Goal: Task Accomplishment & Management: Complete application form

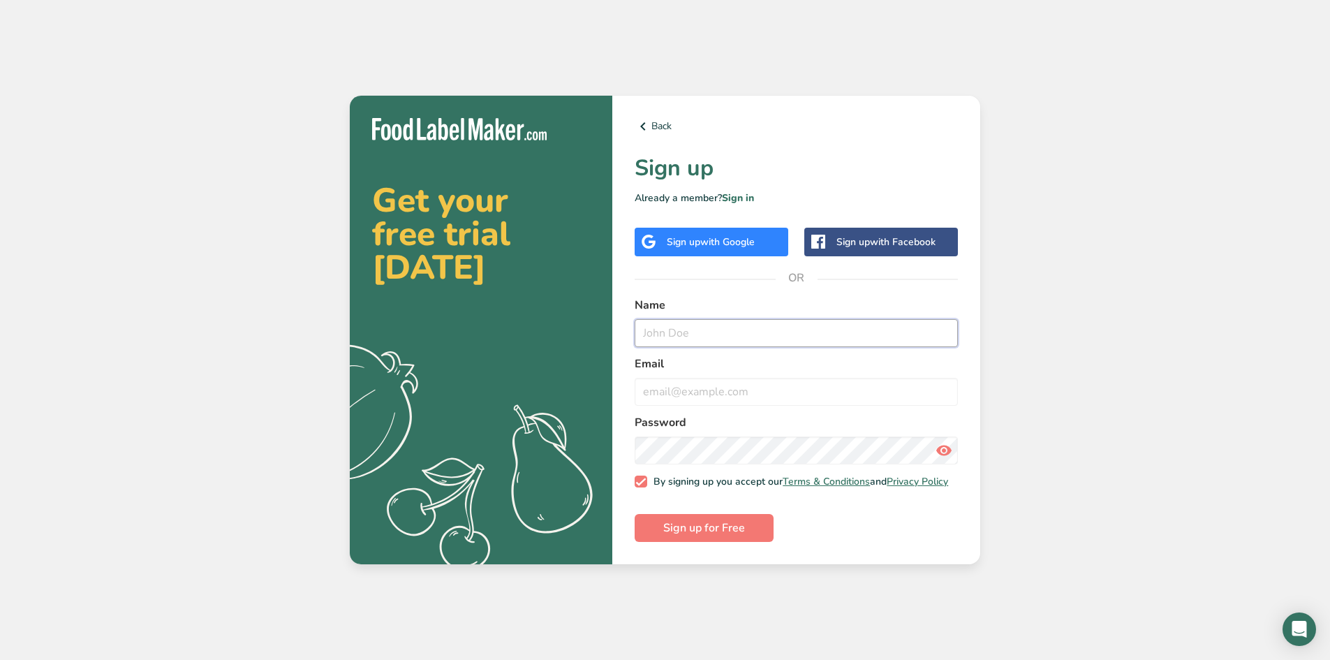
click at [712, 332] on input "text" at bounding box center [796, 333] width 323 height 28
type input "[PERSON_NAME]"
click at [694, 387] on input "email" at bounding box center [796, 392] width 323 height 28
type input "[EMAIL_ADDRESS][DOMAIN_NAME]"
click at [689, 531] on span "Sign up for Free" at bounding box center [704, 528] width 82 height 17
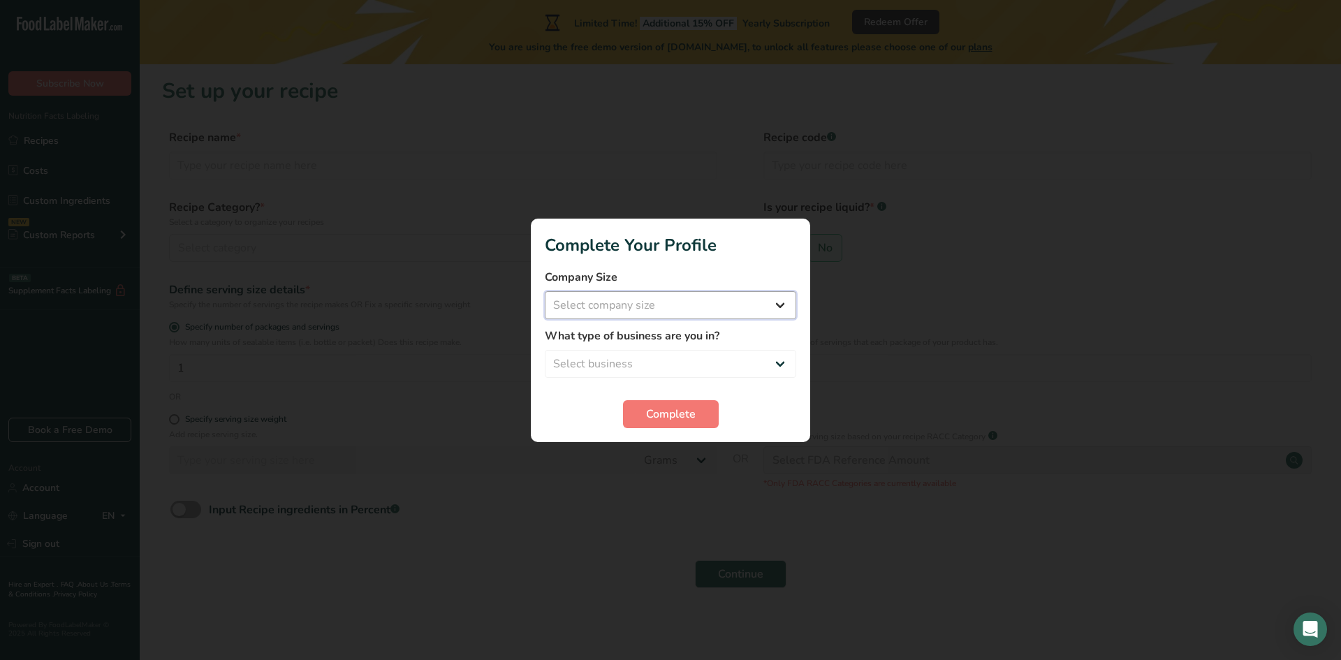
click at [649, 306] on select "Select company size Fewer than 10 Employees 10 to 50 Employees 51 to 500 Employ…" at bounding box center [670, 305] width 251 height 28
select select "1"
click at [545, 291] on select "Select company size Fewer than 10 Employees 10 to 50 Employees 51 to 500 Employ…" at bounding box center [670, 305] width 251 height 28
click at [632, 353] on select "Select business Packaged Food Manufacturer Restaurant & Cafe Bakery Meal Plans …" at bounding box center [670, 364] width 251 height 28
select select "8"
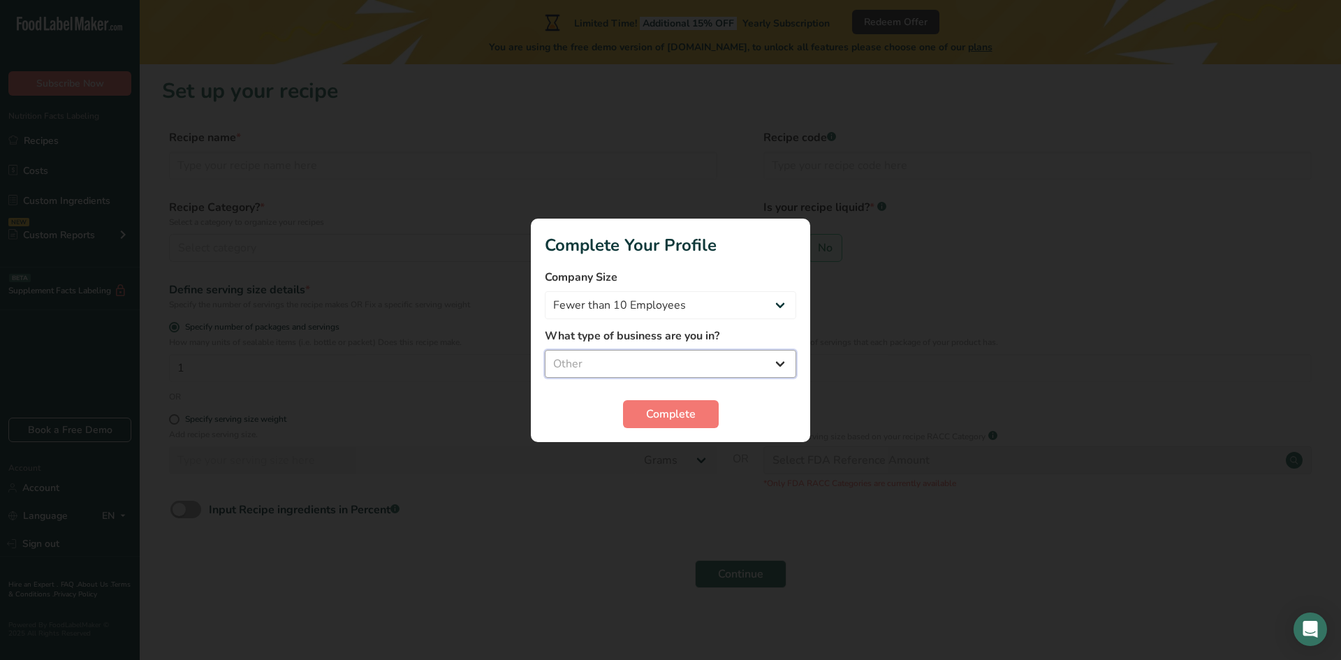
click at [545, 350] on select "Select business Packaged Food Manufacturer Restaurant & Cafe Bakery Meal Plans …" at bounding box center [670, 364] width 251 height 28
click at [662, 410] on span "Complete" at bounding box center [671, 414] width 50 height 17
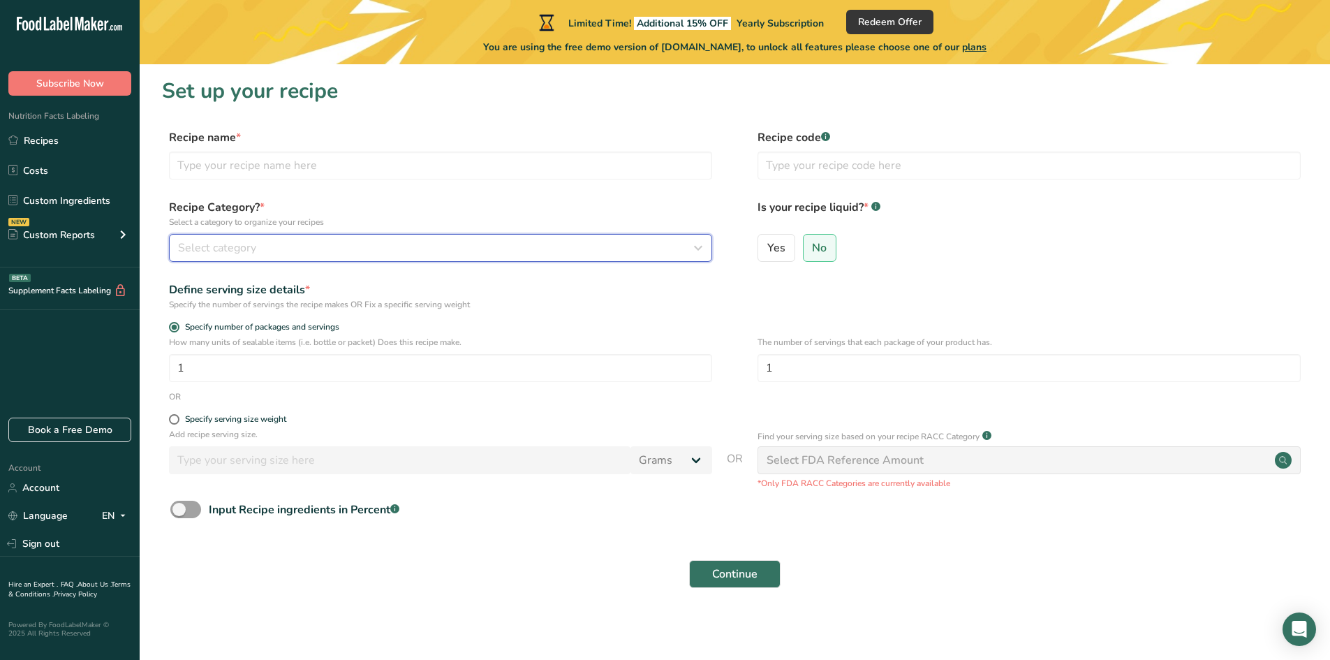
click at [310, 253] on div "Select category" at bounding box center [436, 248] width 517 height 17
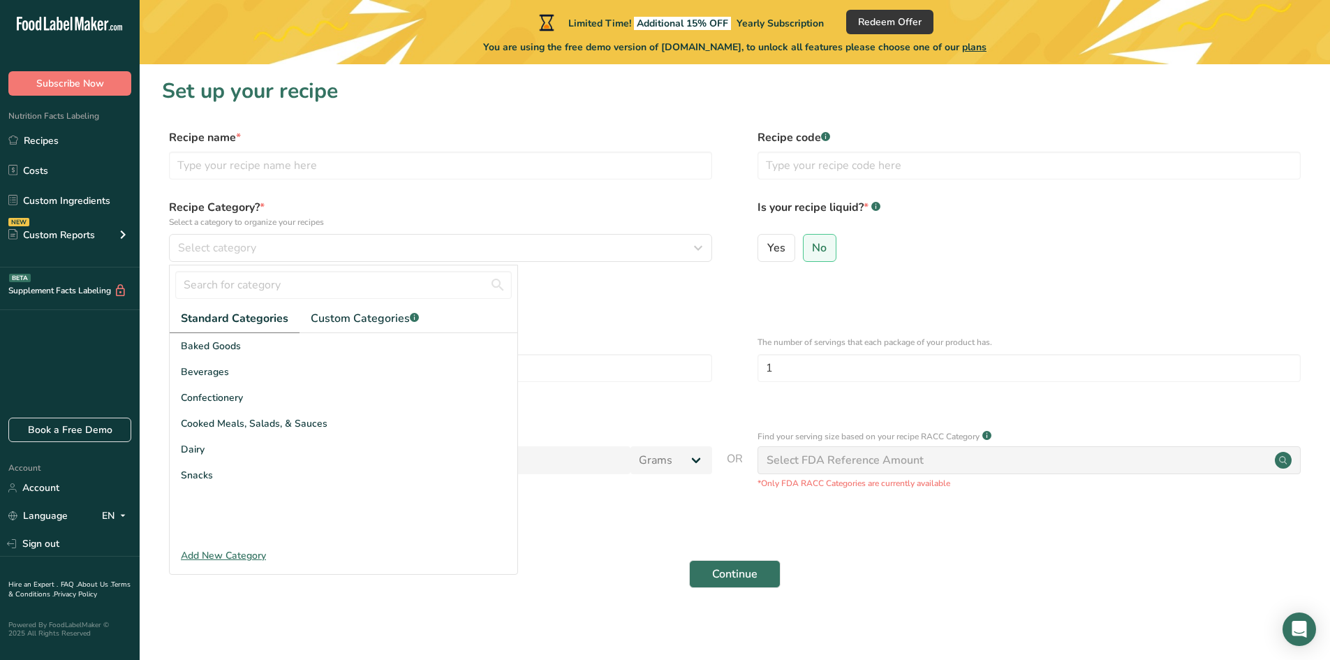
click at [564, 129] on label "Recipe name *" at bounding box center [440, 137] width 543 height 17
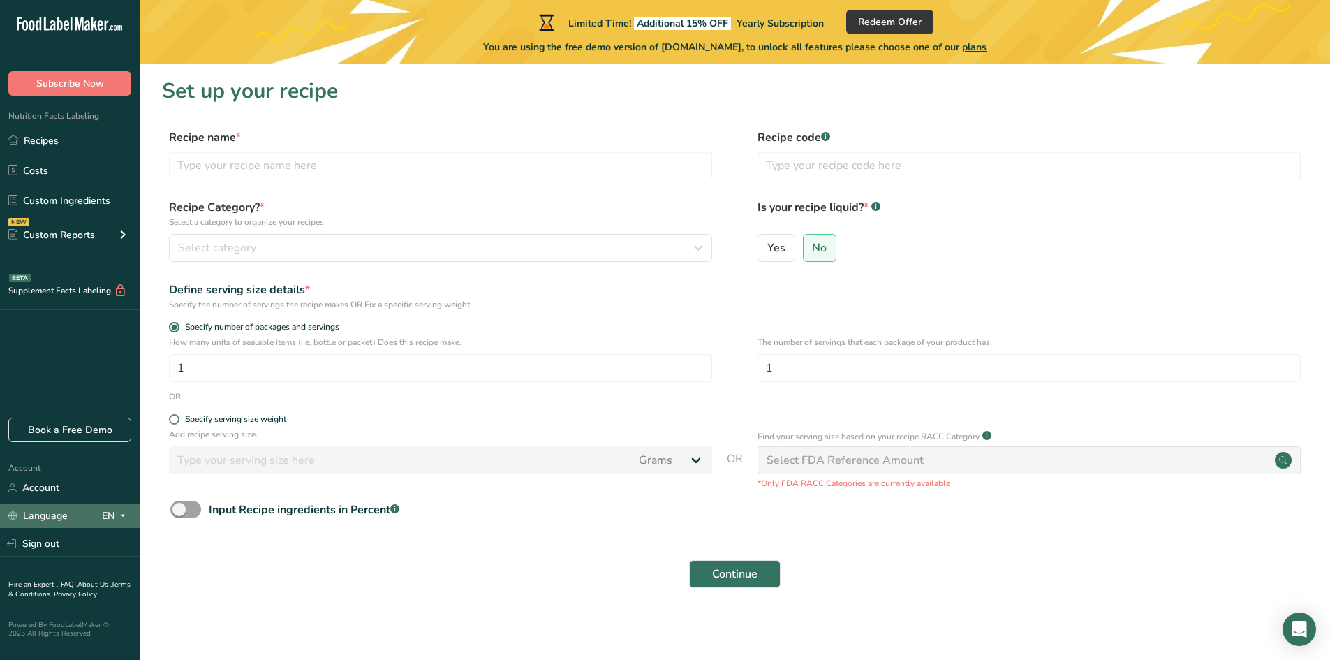
click at [123, 513] on icon at bounding box center [122, 515] width 11 height 17
click at [136, 572] on div "Hire an Expert . FAQ . About Us . Terms & Conditions . Privacy Policy Powered B…" at bounding box center [70, 603] width 140 height 92
click at [362, 168] on input "text" at bounding box center [440, 166] width 543 height 28
click at [207, 172] on input "cerayatin" at bounding box center [440, 166] width 543 height 28
type input "creatin"
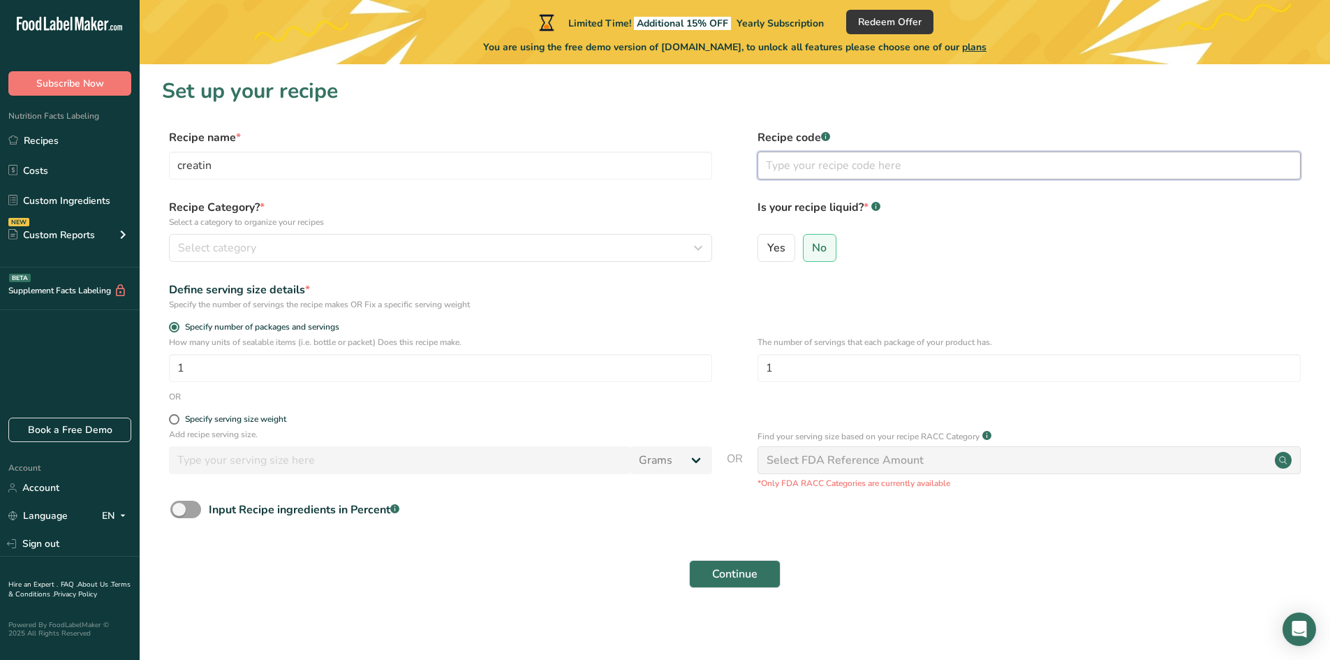
click at [840, 163] on input "text" at bounding box center [1029, 166] width 543 height 28
click at [281, 237] on button "Select category" at bounding box center [440, 248] width 543 height 28
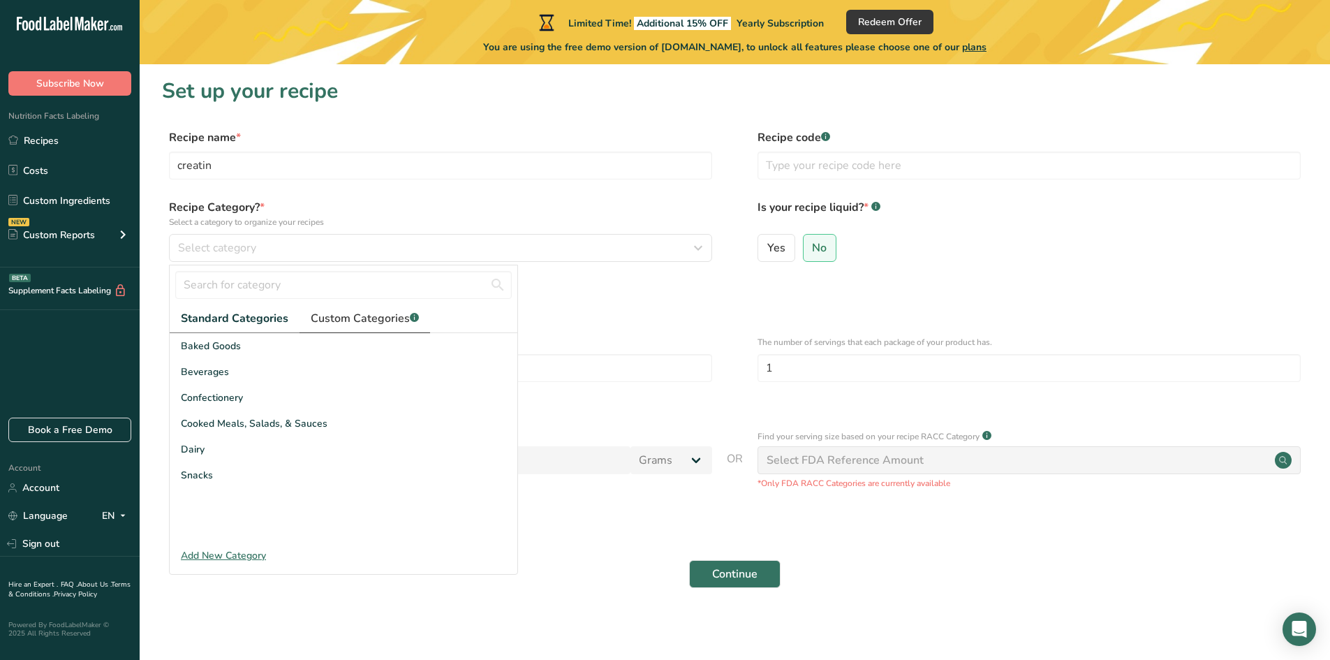
click at [345, 321] on span "Custom Categories .a-a{fill:#347362;}.b-a{fill:#fff;}" at bounding box center [365, 318] width 108 height 17
click at [218, 550] on div "Add New Category" at bounding box center [344, 555] width 348 height 15
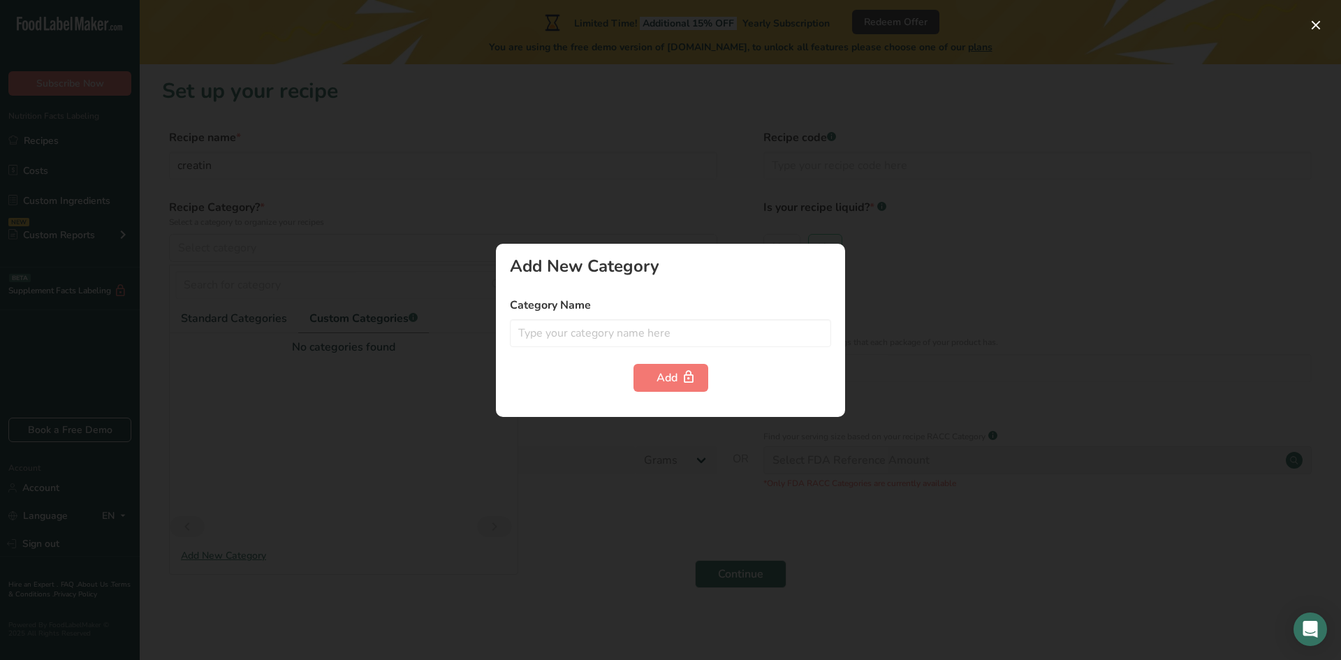
click at [315, 402] on div at bounding box center [670, 330] width 1341 height 660
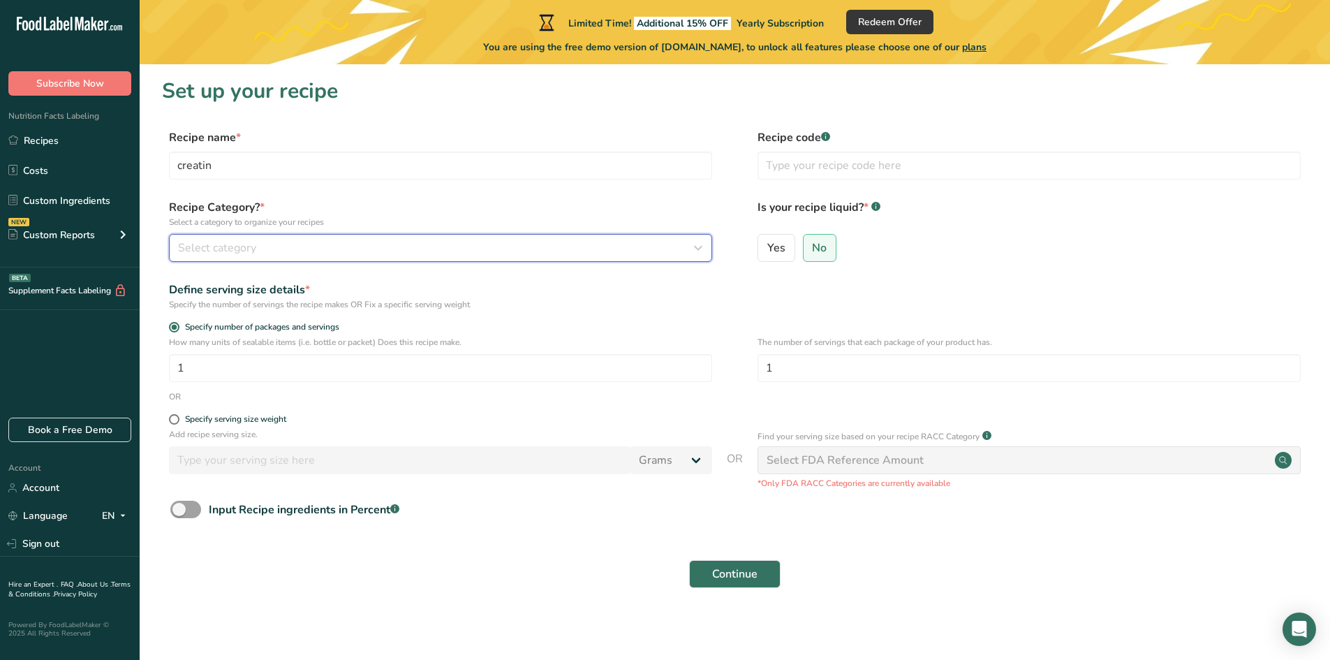
click at [222, 256] on button "Select category" at bounding box center [440, 248] width 543 height 28
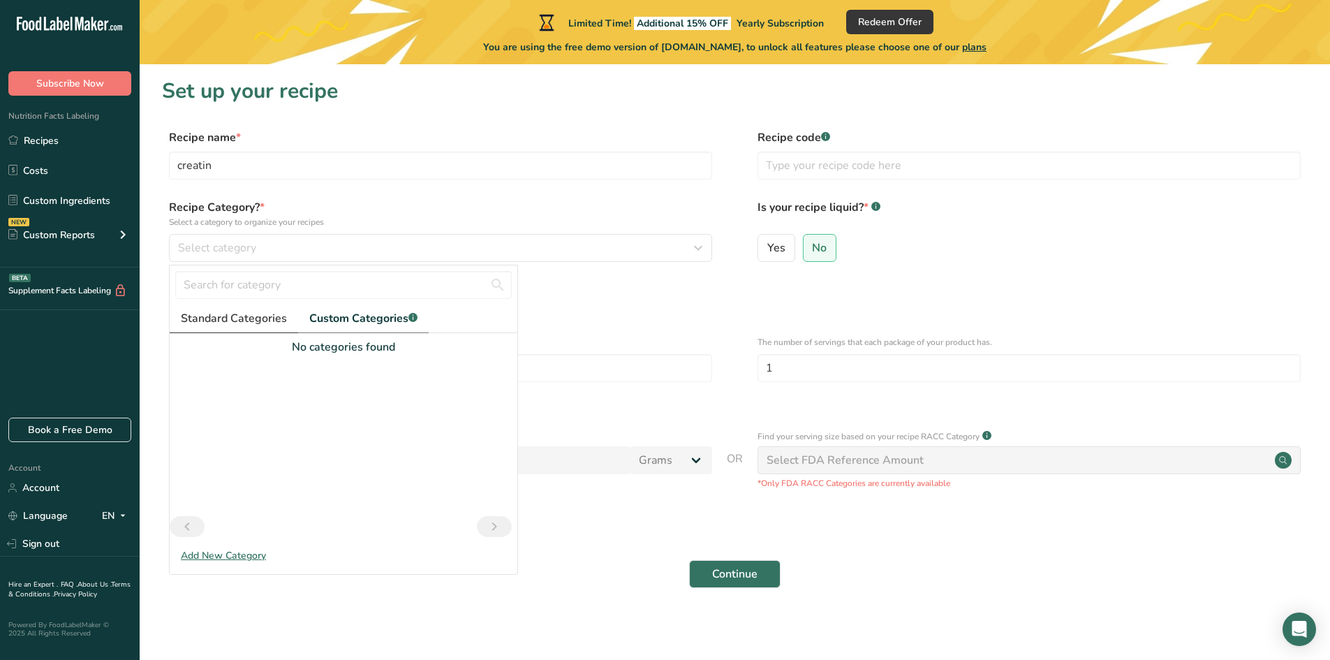
click at [215, 318] on span "Standard Categories" at bounding box center [234, 318] width 106 height 17
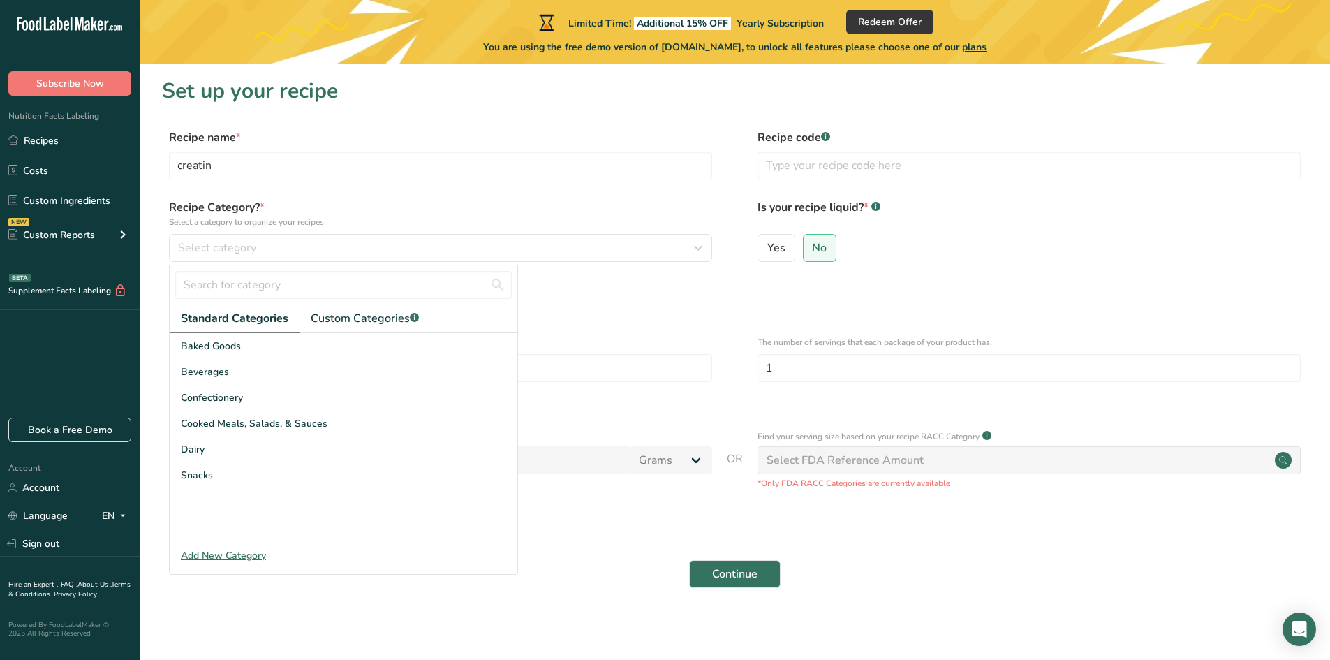
click at [227, 552] on div "Add New Category" at bounding box center [344, 555] width 348 height 15
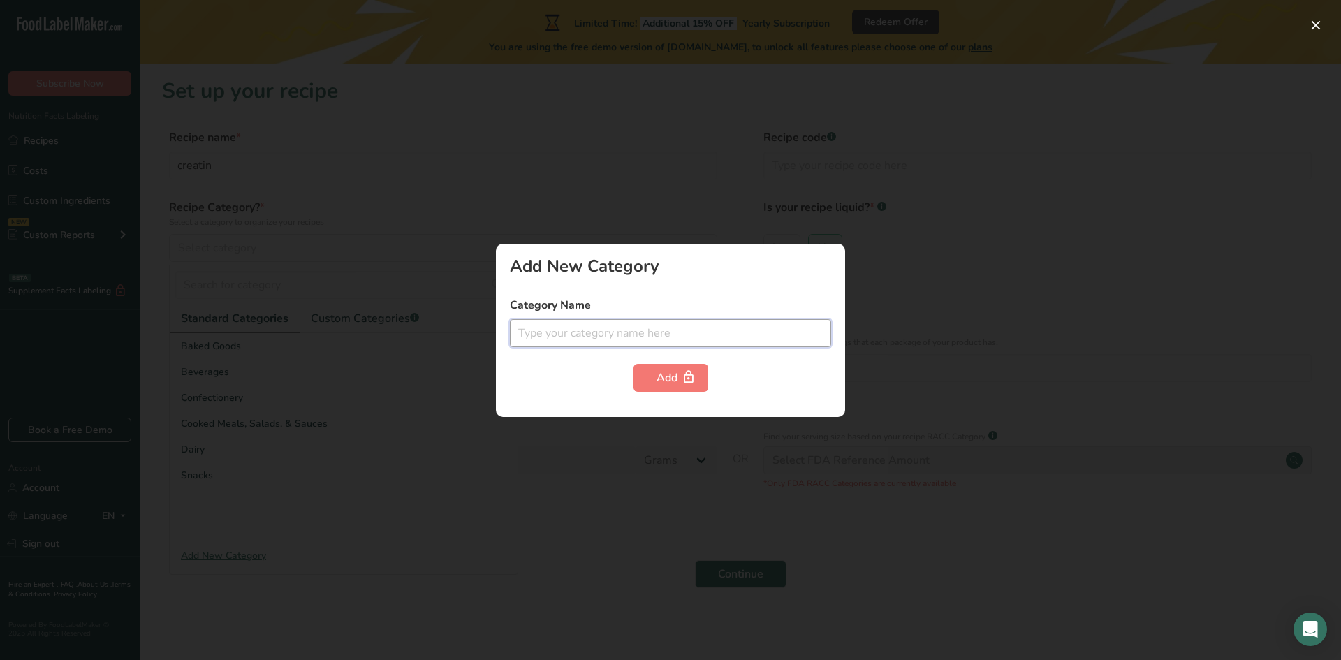
click at [545, 323] on input "text" at bounding box center [670, 333] width 321 height 28
click at [464, 158] on div at bounding box center [670, 330] width 1341 height 660
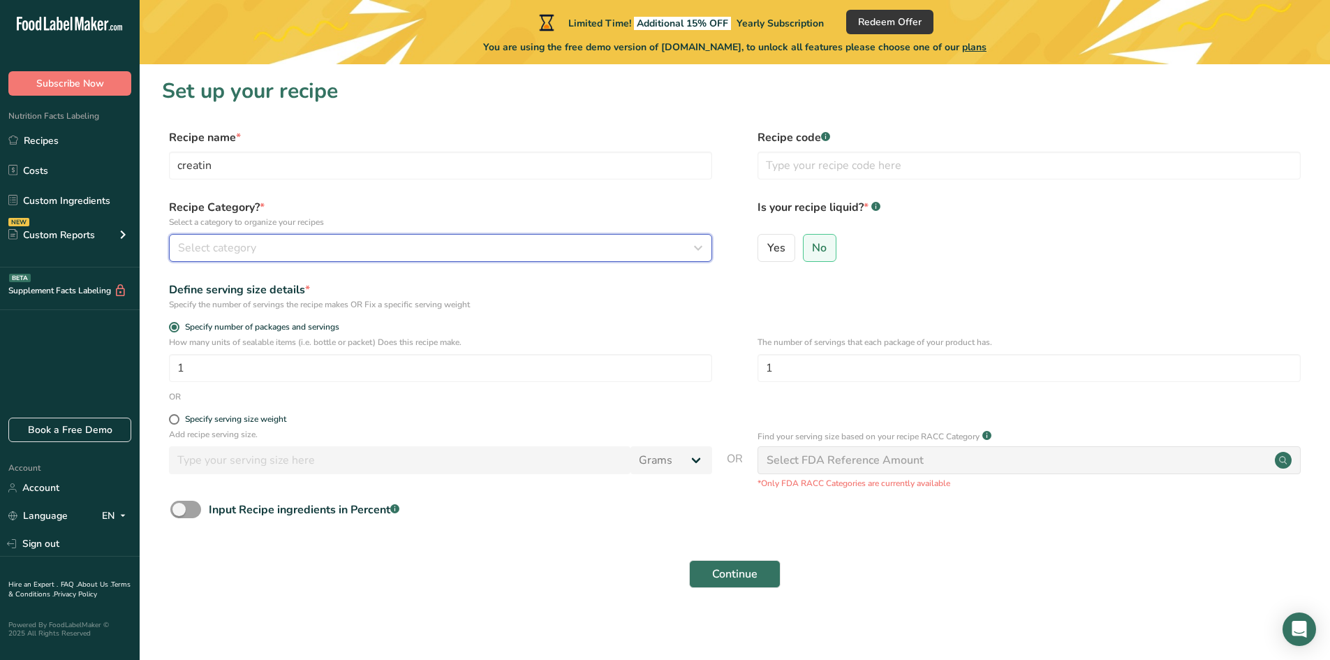
click at [205, 251] on span "Select category" at bounding box center [217, 248] width 78 height 17
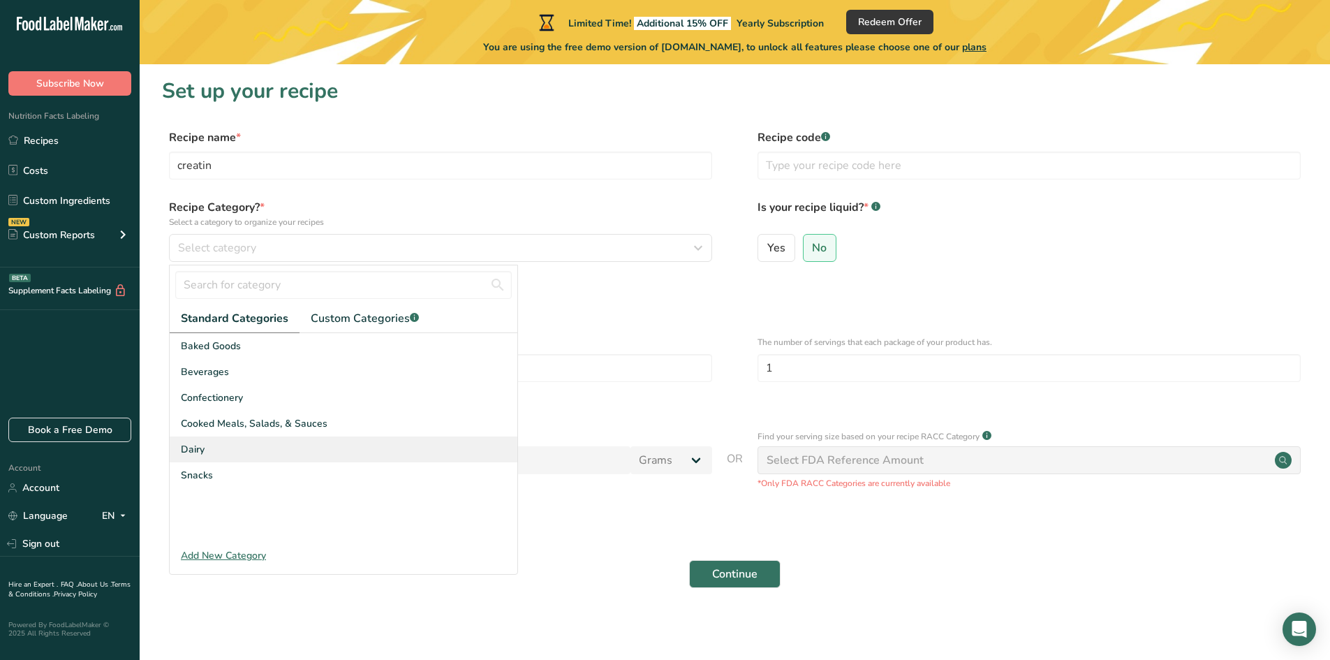
click at [205, 449] on div "Dairy" at bounding box center [344, 449] width 348 height 26
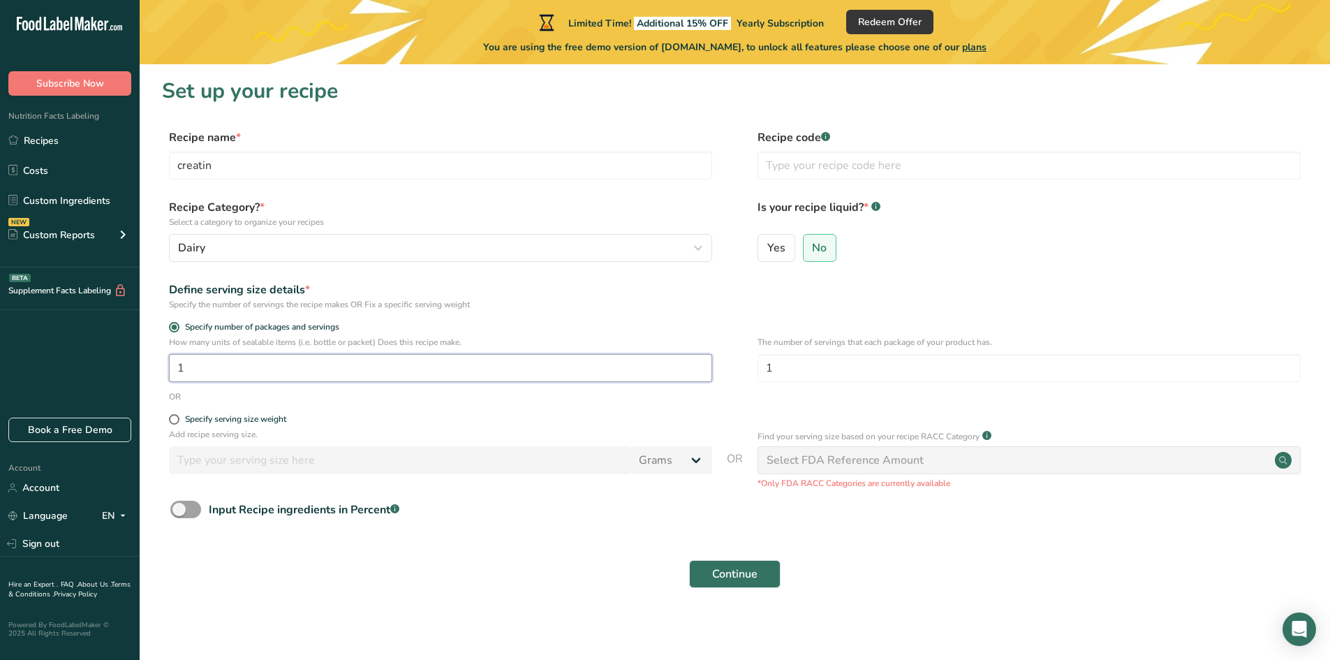
click at [223, 372] on input "1" at bounding box center [440, 368] width 543 height 28
click at [183, 510] on span at bounding box center [185, 509] width 31 height 17
click at [179, 510] on input "Input Recipe ingredients in Percent .a-a{fill:#347362;}.b-a{fill:#fff;}" at bounding box center [174, 509] width 9 height 9
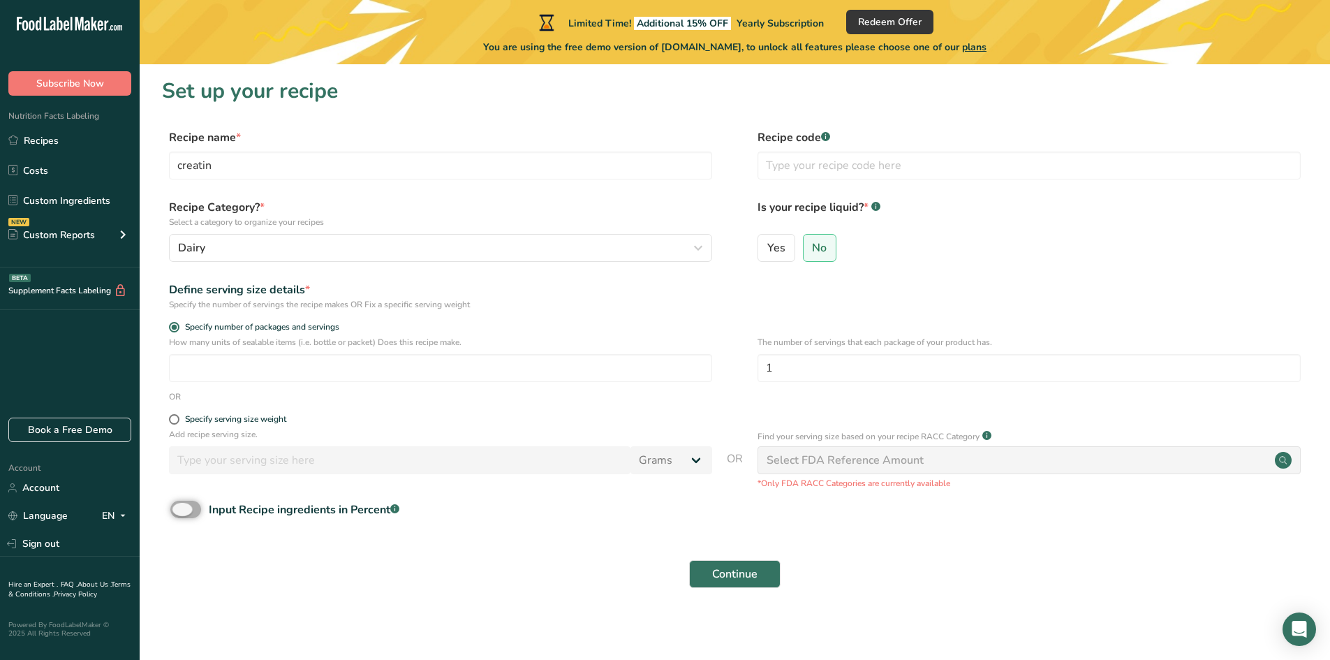
checkbox input "true"
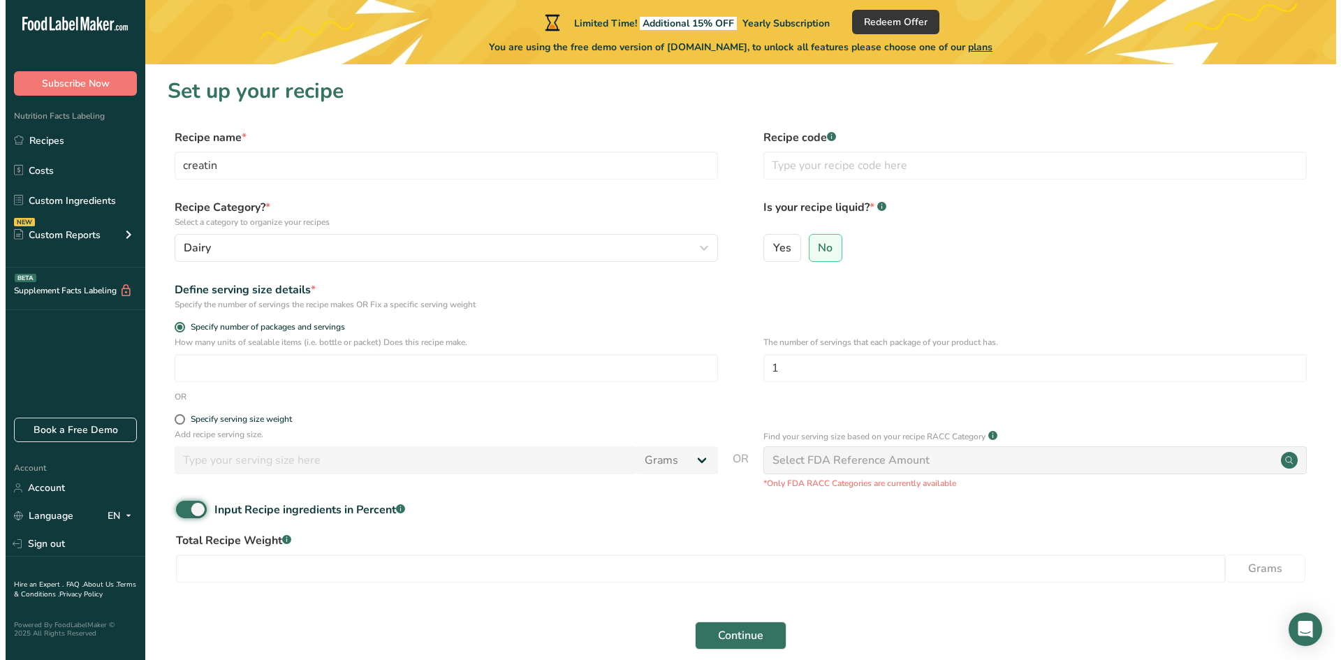
scroll to position [65, 0]
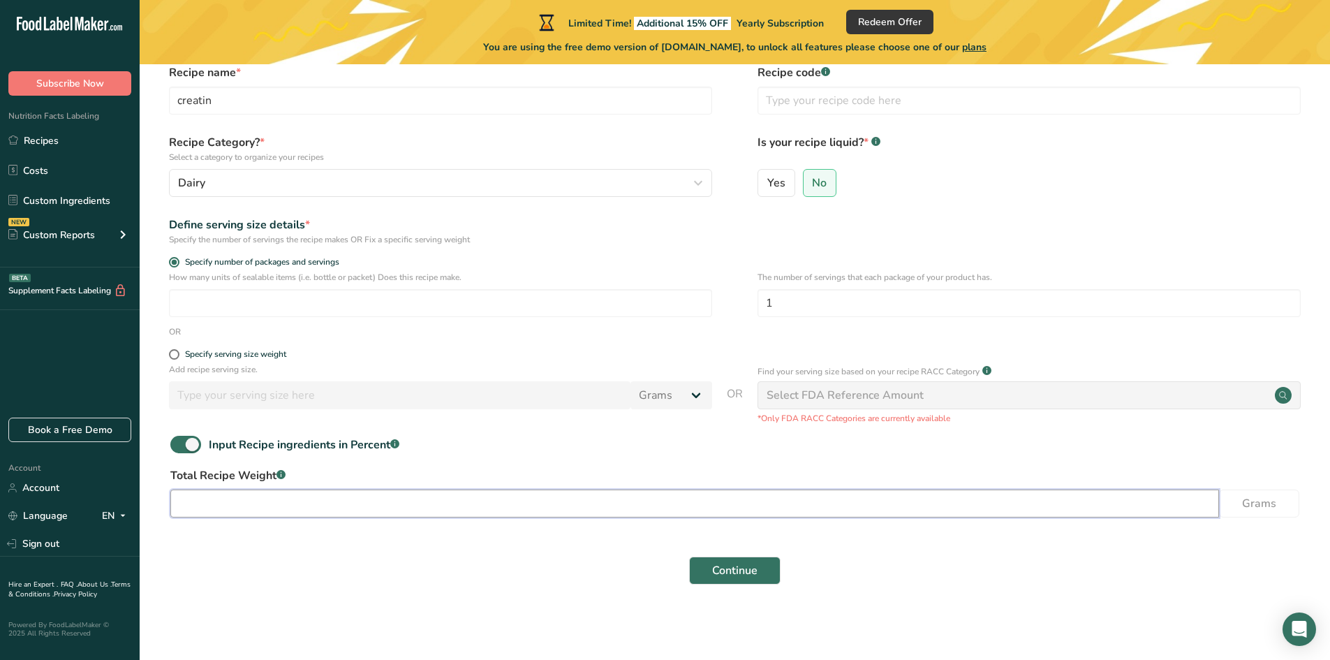
click at [388, 500] on input "number" at bounding box center [694, 504] width 1049 height 28
type input "100"
click at [873, 399] on div "Select FDA Reference Amount" at bounding box center [845, 395] width 157 height 17
click at [771, 183] on span "Yes" at bounding box center [776, 183] width 18 height 14
click at [767, 183] on input "Yes" at bounding box center [762, 182] width 9 height 9
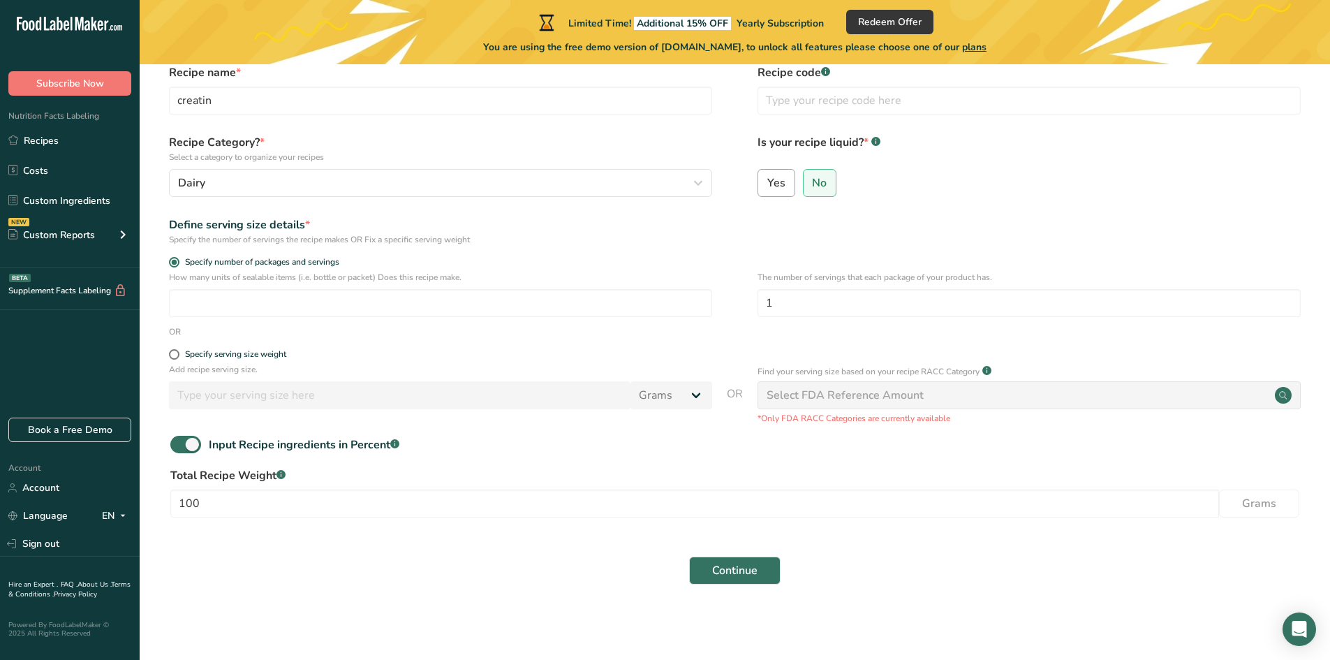
radio input "true"
radio input "false"
select select "22"
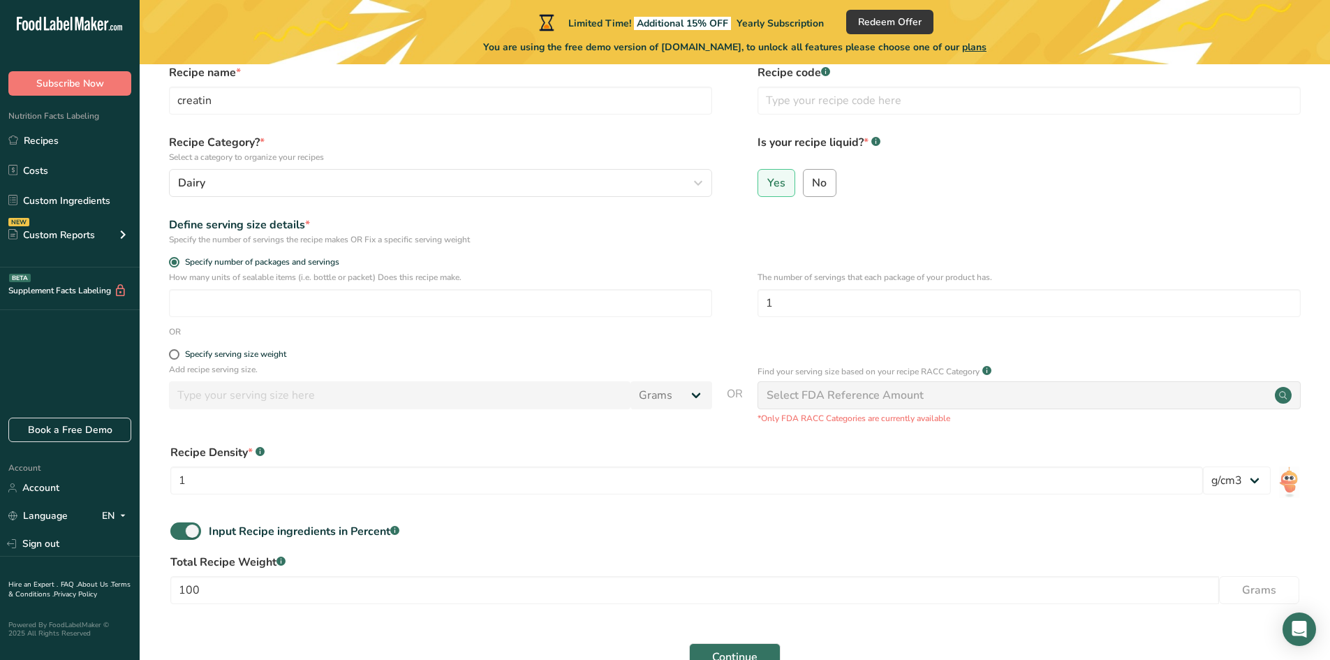
click at [819, 186] on span "No" at bounding box center [819, 183] width 15 height 14
click at [813, 186] on input "No" at bounding box center [808, 182] width 9 height 9
radio input "true"
radio input "false"
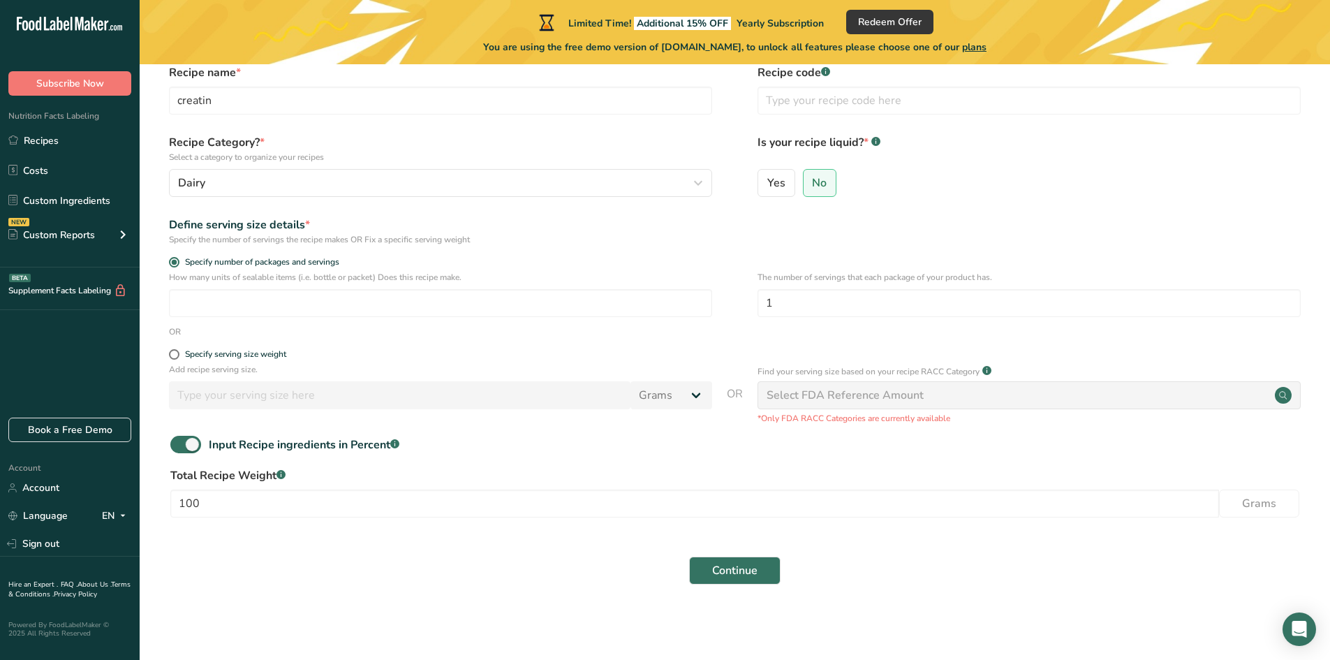
click at [176, 362] on div "Specify serving size weight" at bounding box center [440, 356] width 543 height 14
click at [174, 355] on span at bounding box center [174, 354] width 10 height 10
click at [174, 355] on input "Specify serving size weight" at bounding box center [173, 354] width 9 height 9
radio input "true"
radio input "false"
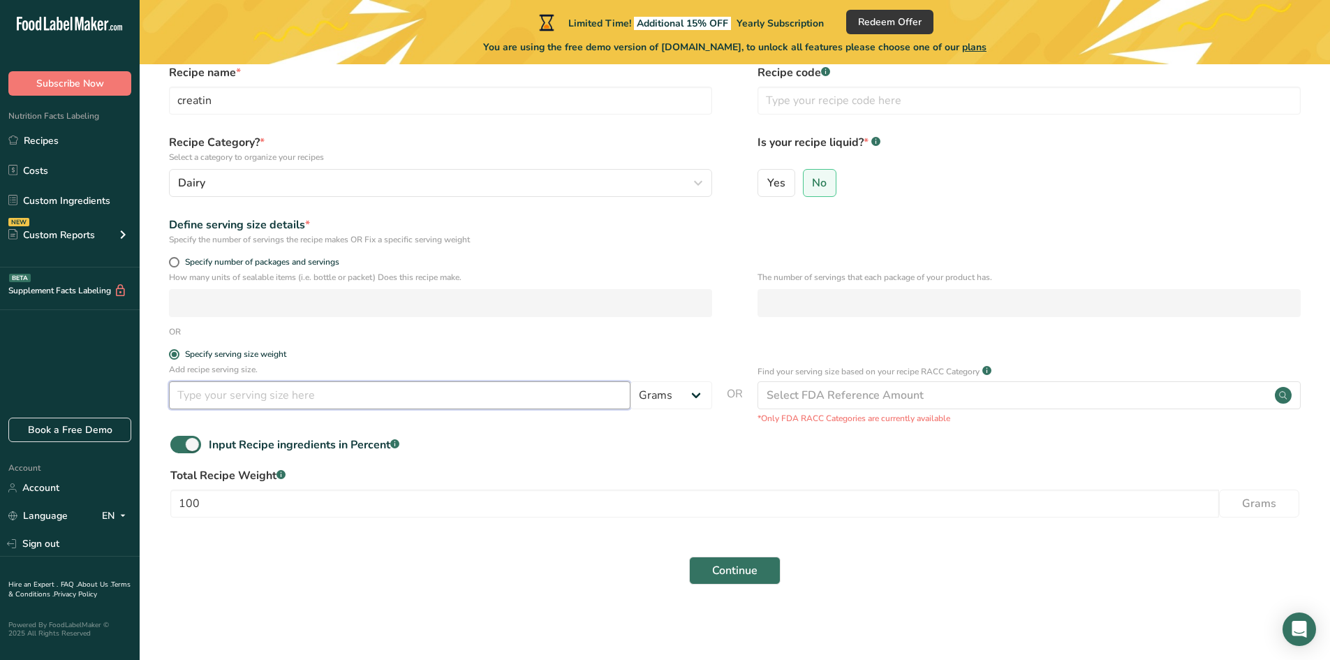
click at [343, 399] on input "number" at bounding box center [400, 395] width 462 height 28
type input "100"
click at [867, 398] on div "Select FDA Reference Amount" at bounding box center [845, 395] width 157 height 17
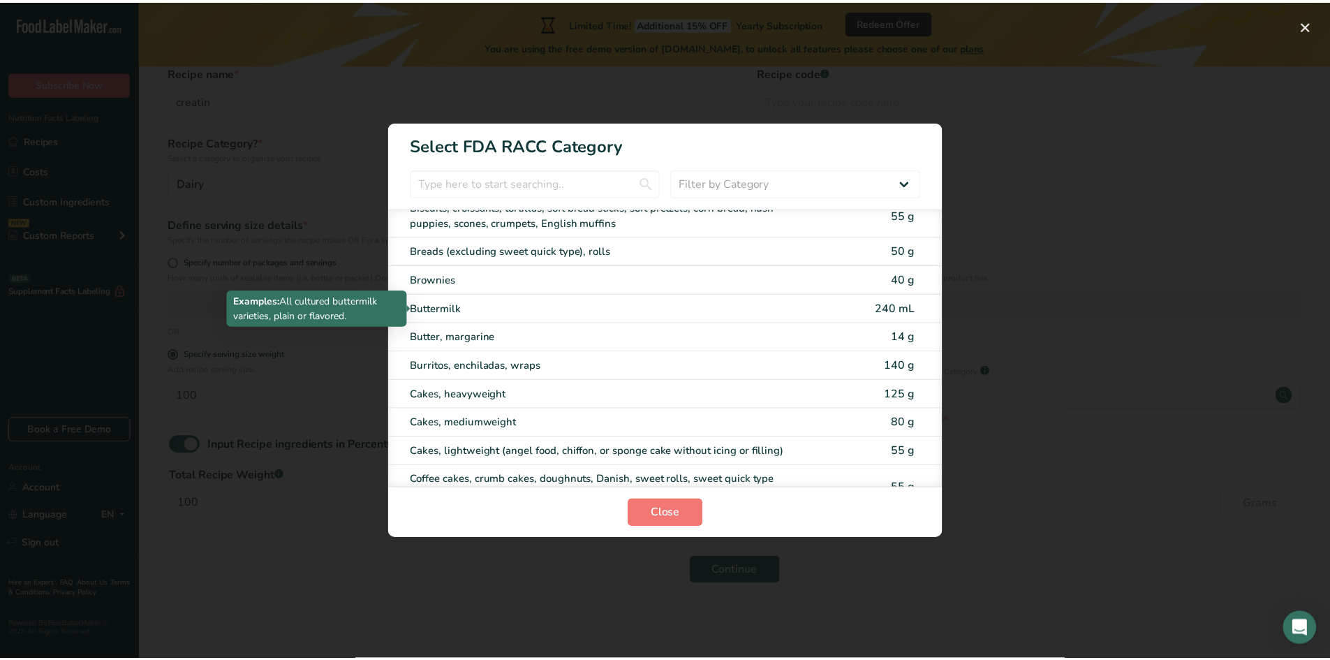
scroll to position [0, 0]
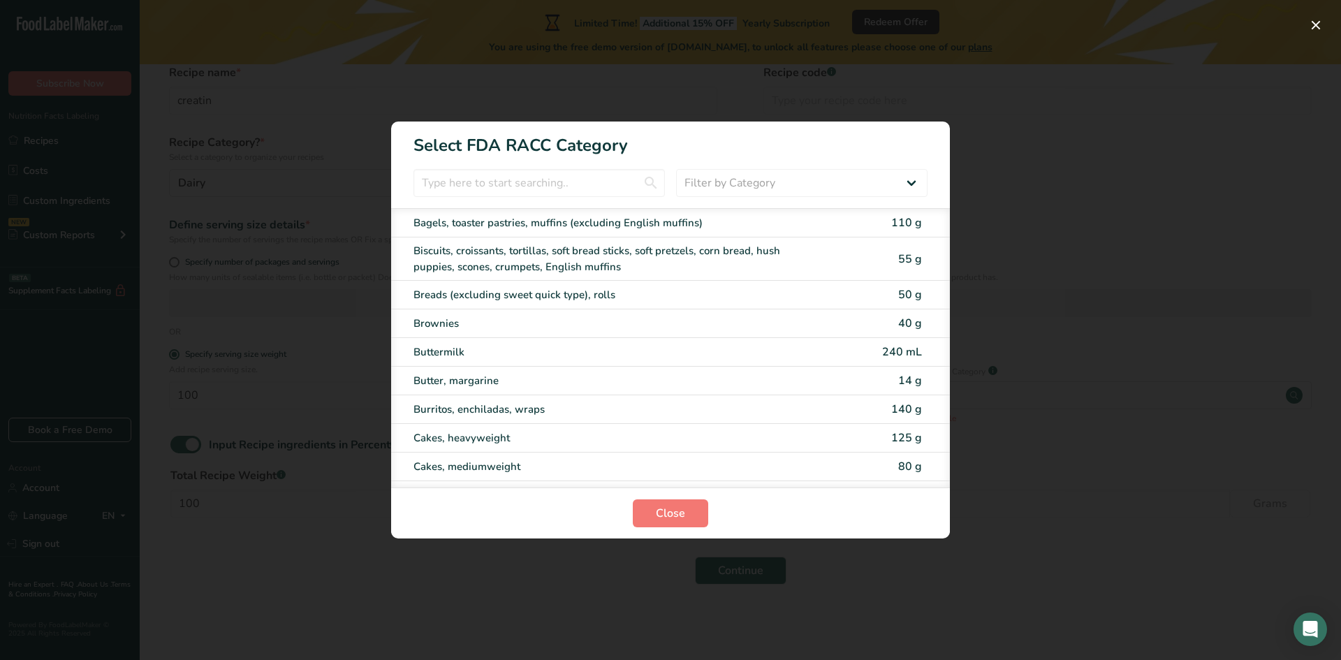
click at [978, 345] on div "RACC Category Selection Modal" at bounding box center [670, 330] width 1341 height 660
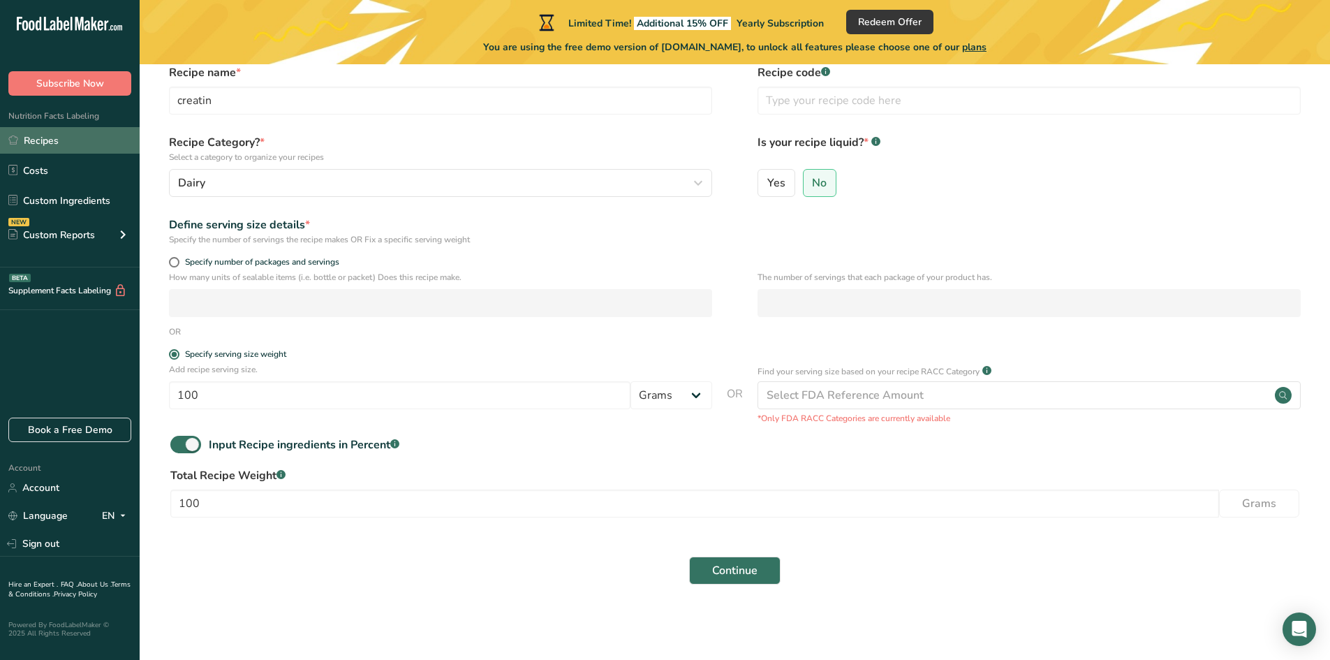
click at [70, 138] on link "Recipes" at bounding box center [70, 140] width 140 height 27
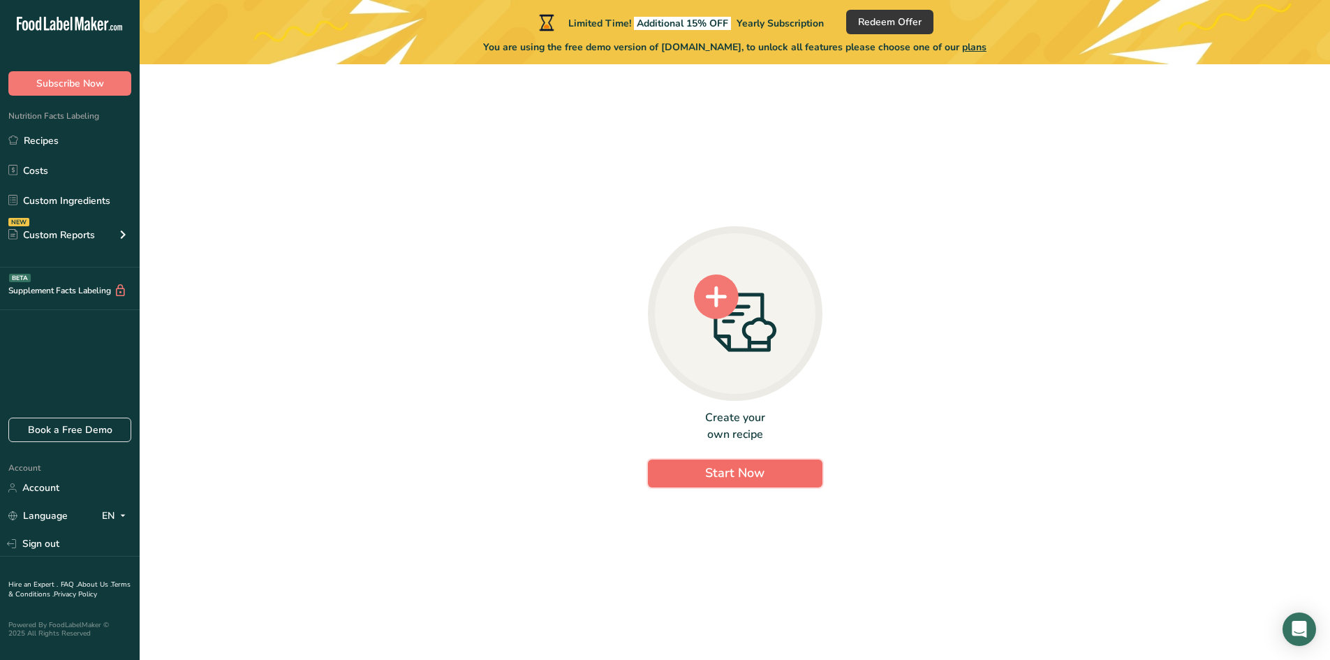
click at [744, 479] on span "Start Now" at bounding box center [734, 472] width 59 height 17
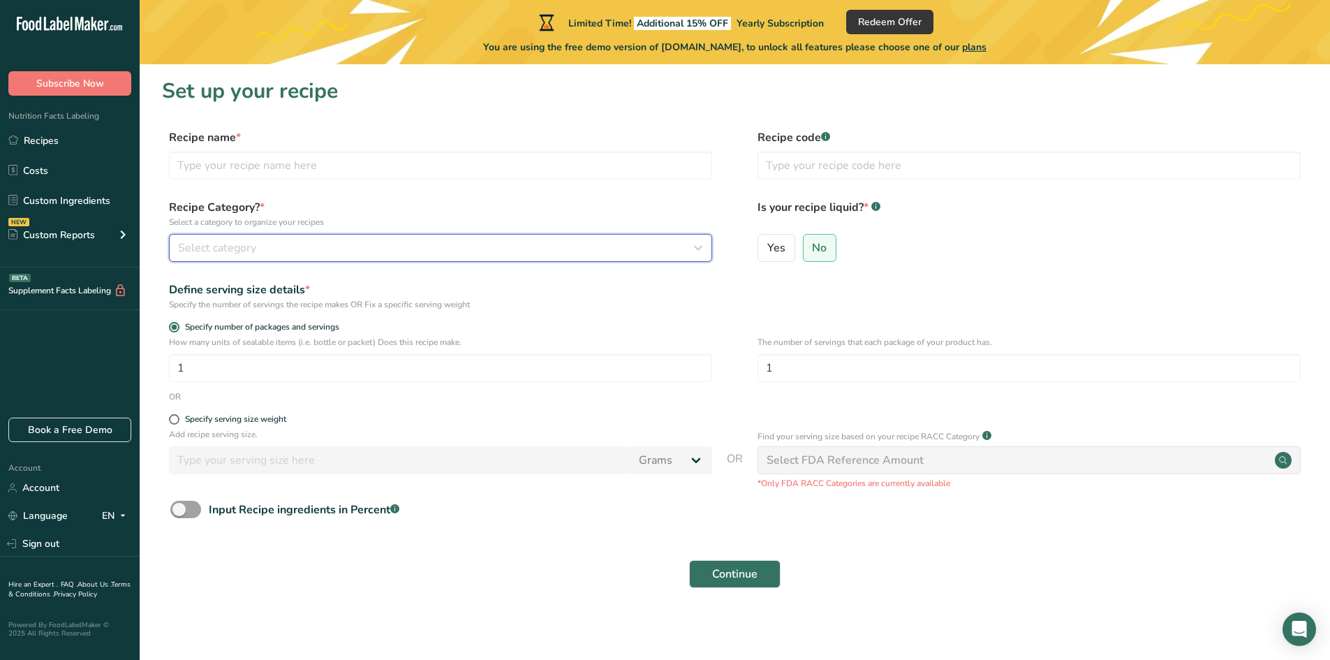
click at [195, 241] on span "Select category" at bounding box center [217, 248] width 78 height 17
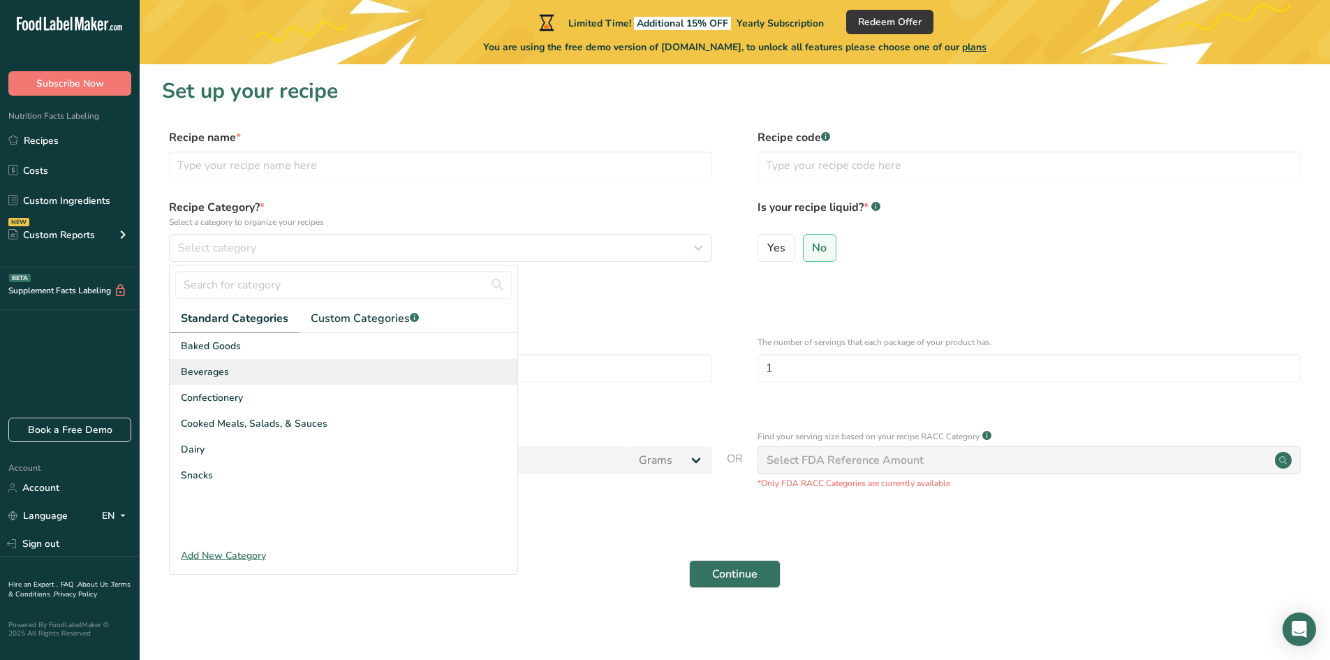
click at [213, 374] on span "Beverages" at bounding box center [205, 372] width 48 height 15
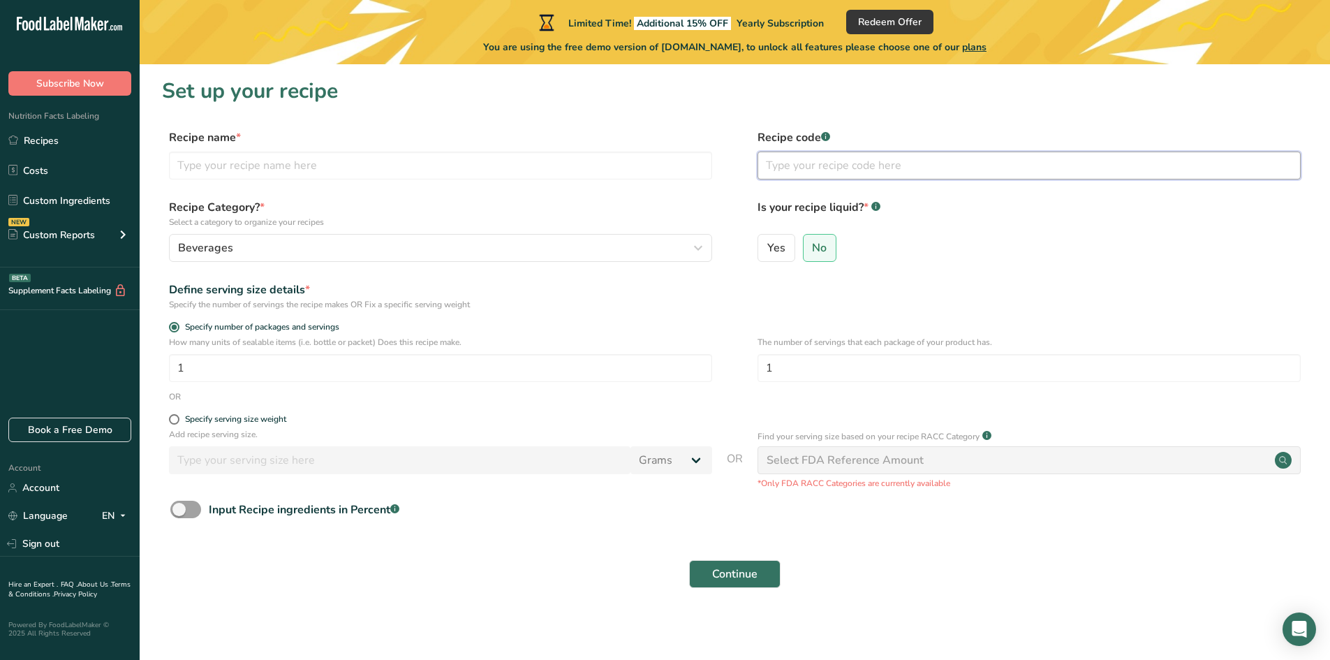
click at [825, 160] on input "text" at bounding box center [1029, 166] width 543 height 28
click at [90, 199] on link "Custom Ingredients" at bounding box center [70, 200] width 140 height 27
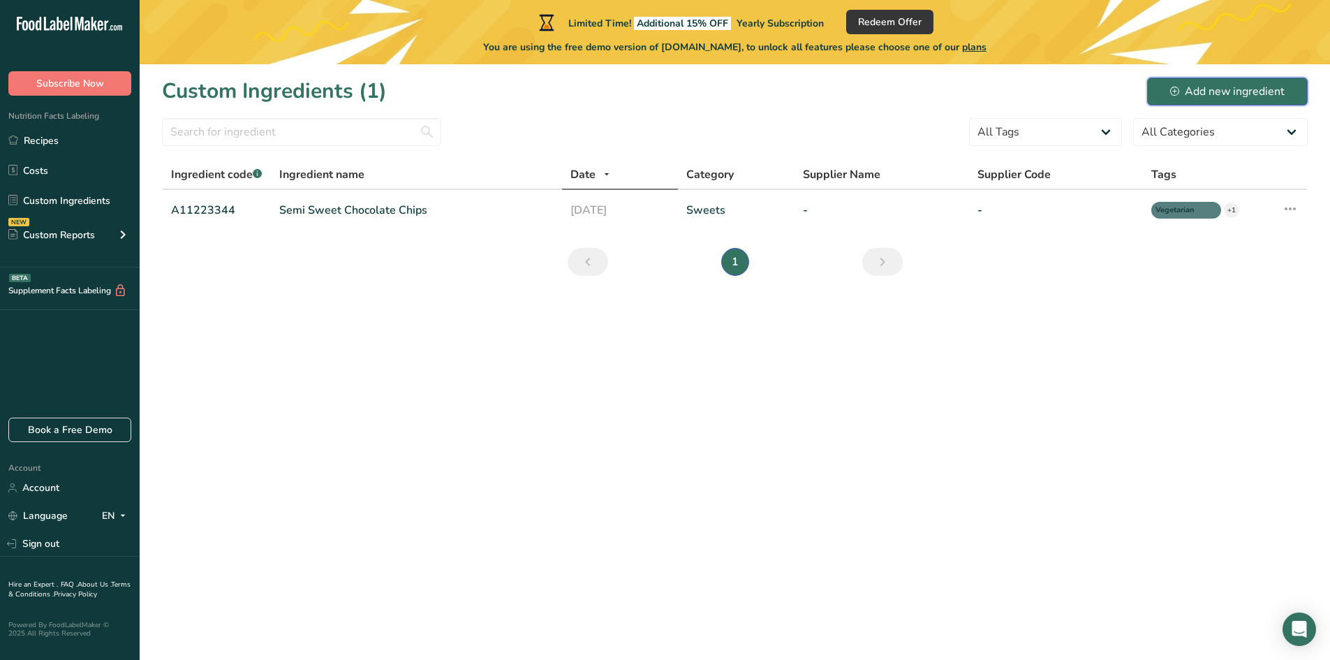
click at [1197, 96] on div "Add new ingredient" at bounding box center [1227, 91] width 115 height 17
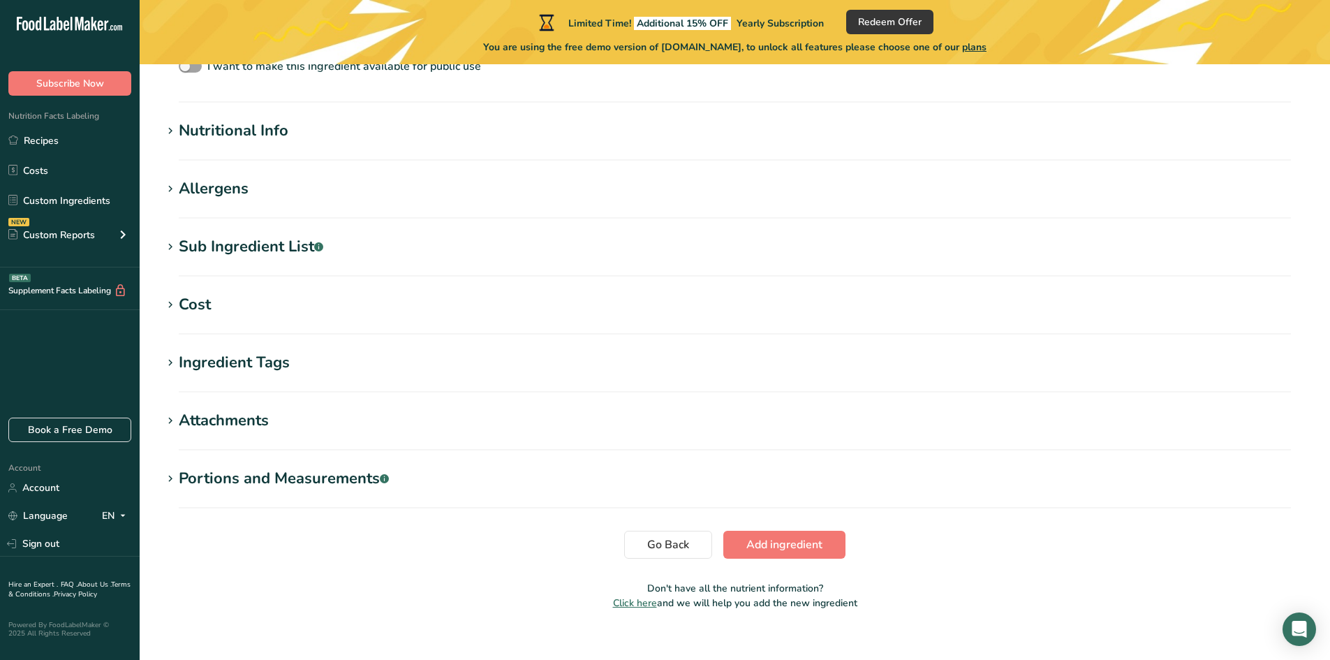
scroll to position [504, 0]
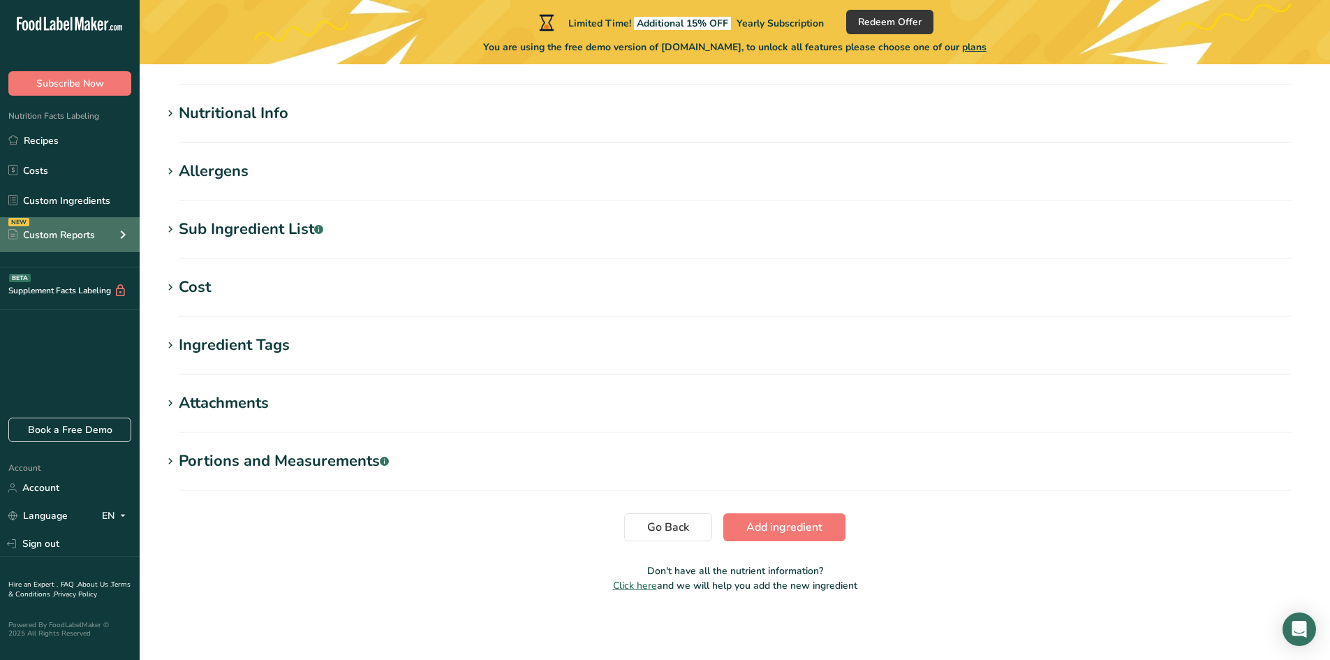
click at [59, 228] on div "Custom Reports" at bounding box center [51, 235] width 87 height 15
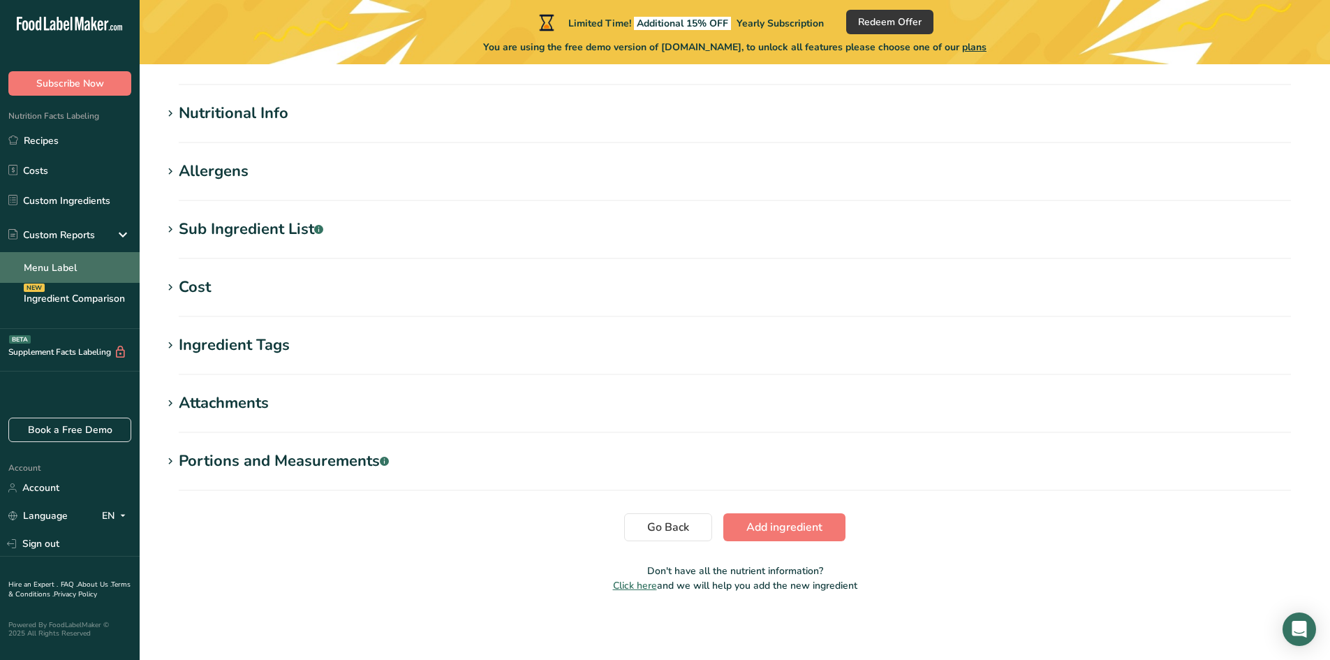
click at [81, 262] on link "Menu Label" at bounding box center [70, 267] width 140 height 31
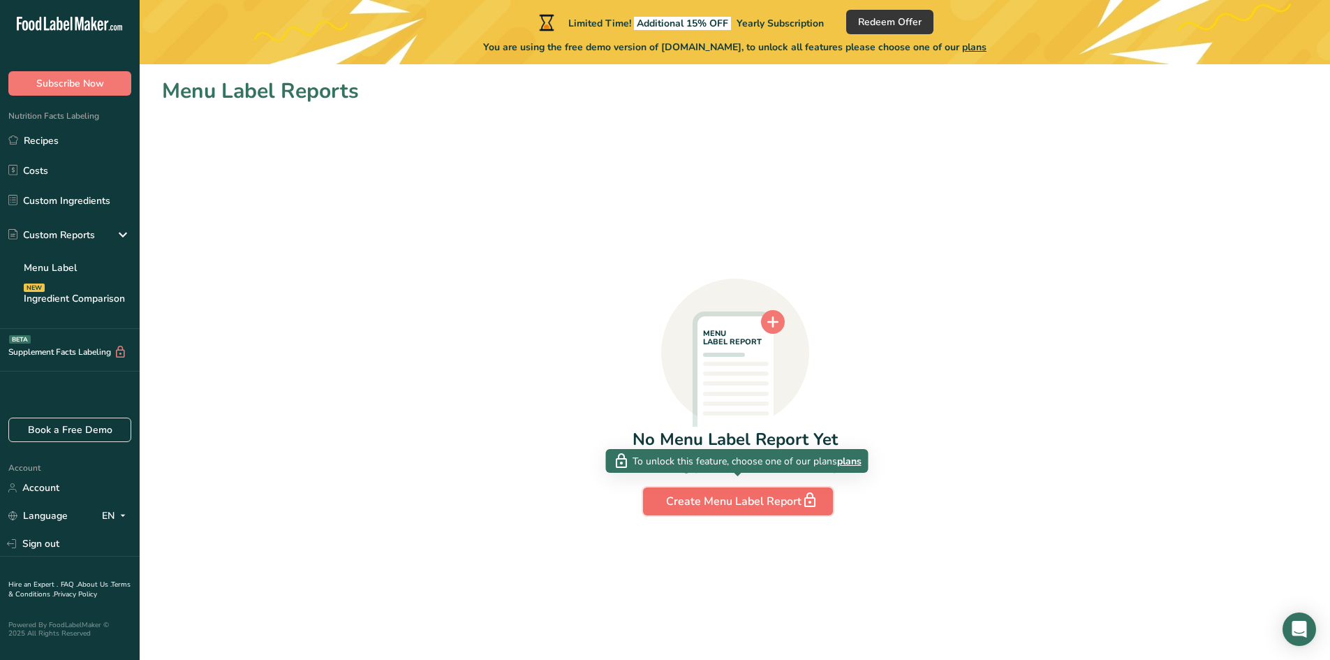
click at [766, 502] on div "Create Menu Label Report" at bounding box center [738, 502] width 144 height 20
click at [694, 492] on div "Create Menu Label Report" at bounding box center [738, 502] width 144 height 20
click at [706, 510] on div "Create Menu Label Report" at bounding box center [738, 502] width 144 height 20
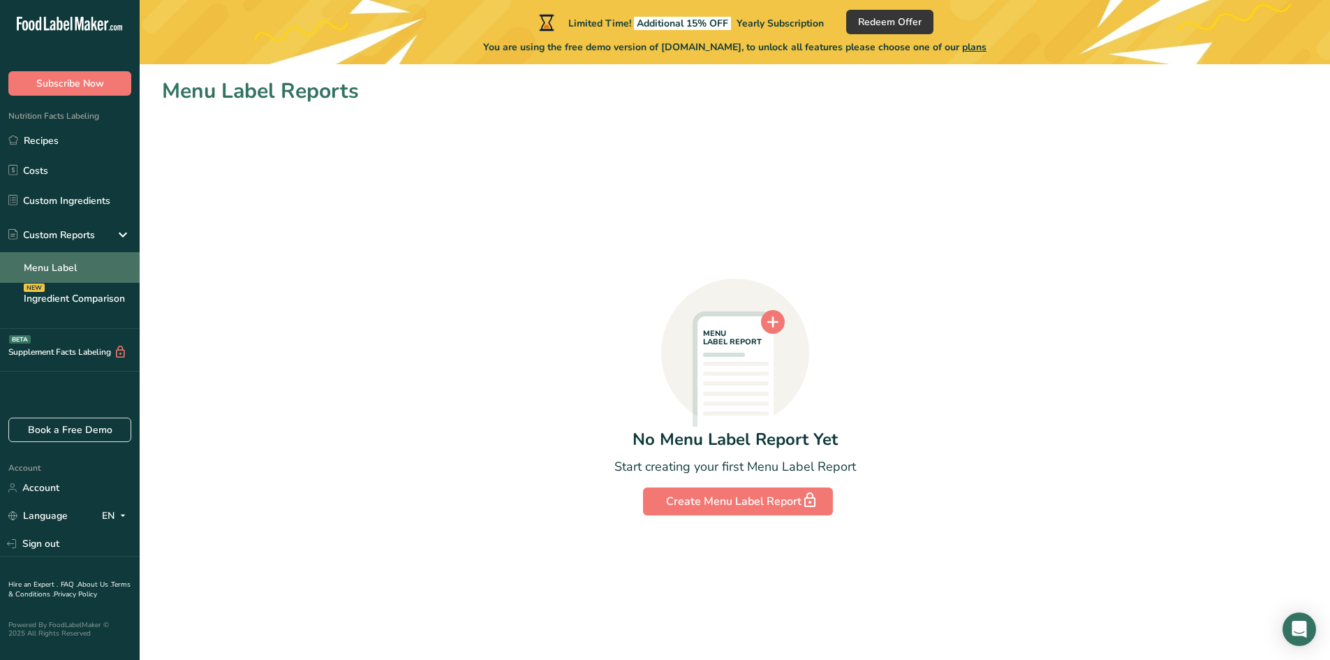
click at [82, 268] on link "Menu Label" at bounding box center [70, 267] width 140 height 31
click at [84, 71] on button "Subscribe Now" at bounding box center [69, 83] width 123 height 24
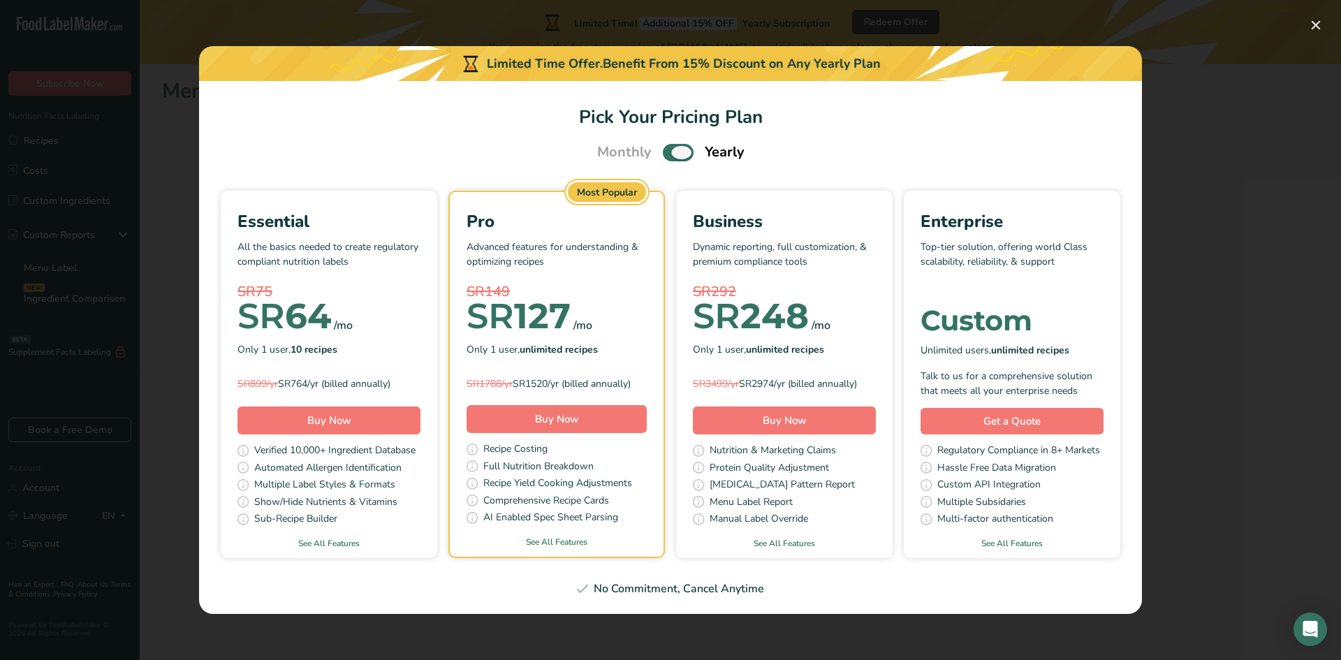
click at [669, 159] on span "Pick Your Pricing Plan Modal" at bounding box center [678, 152] width 31 height 17
click at [669, 157] on input "Pick Your Pricing Plan Modal" at bounding box center [667, 152] width 9 height 9
checkbox input "false"
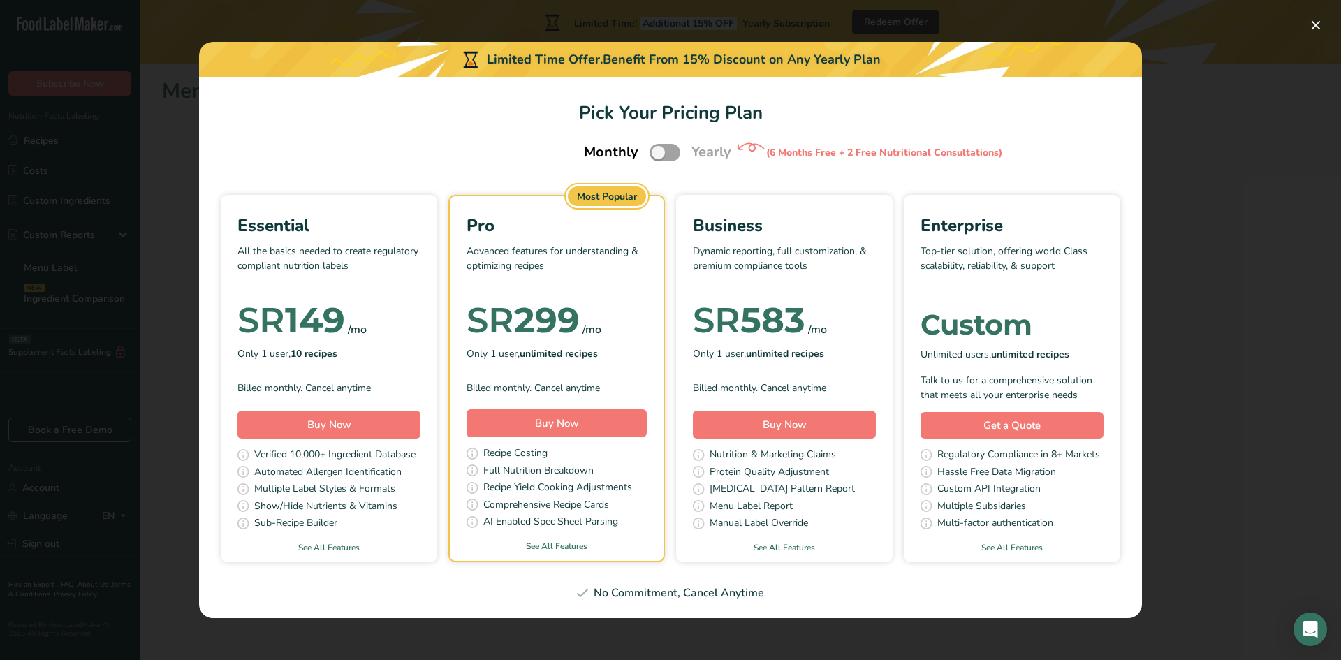
click at [1233, 198] on div "Pick Your Pricing Plan Modal" at bounding box center [670, 330] width 1341 height 660
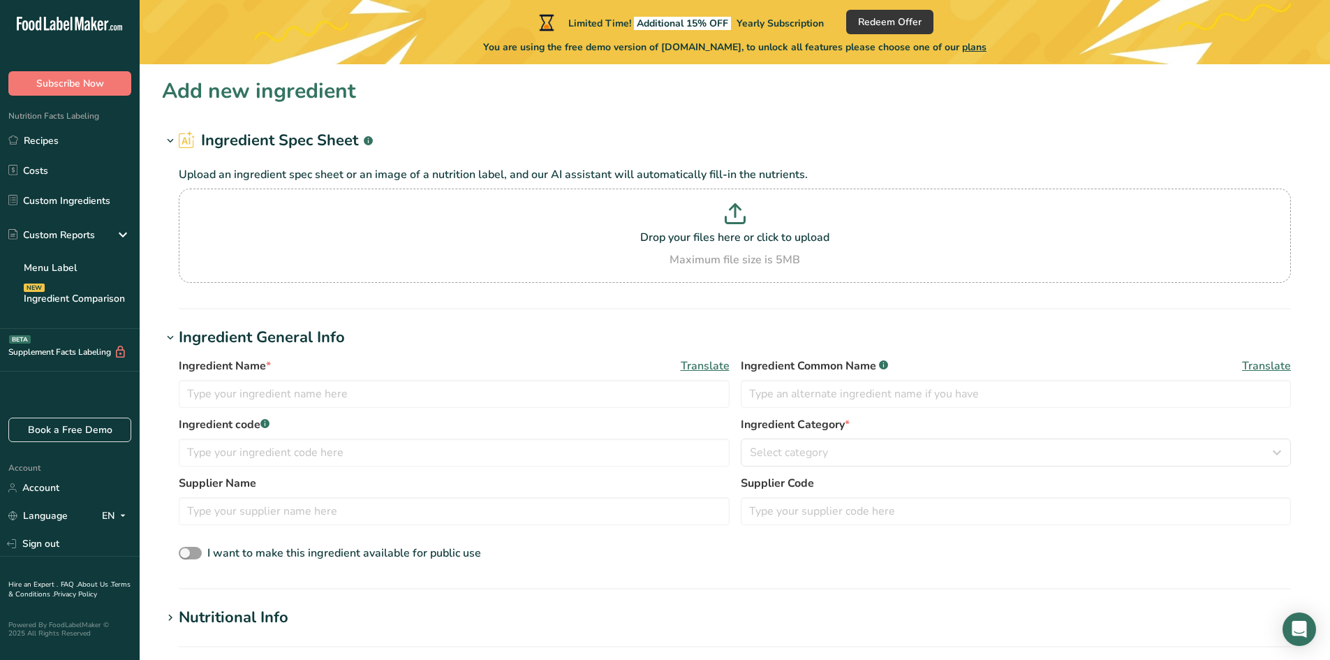
scroll to position [504, 0]
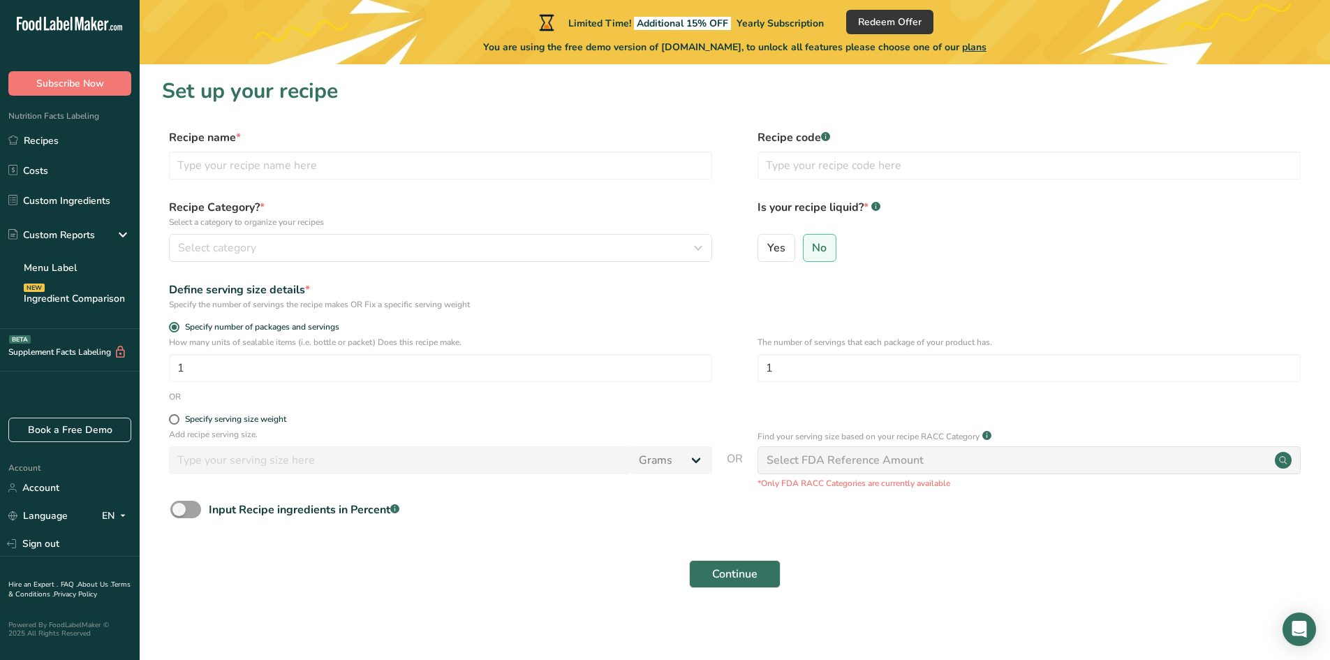
scroll to position [3, 0]
